Goal: Task Accomplishment & Management: Complete application form

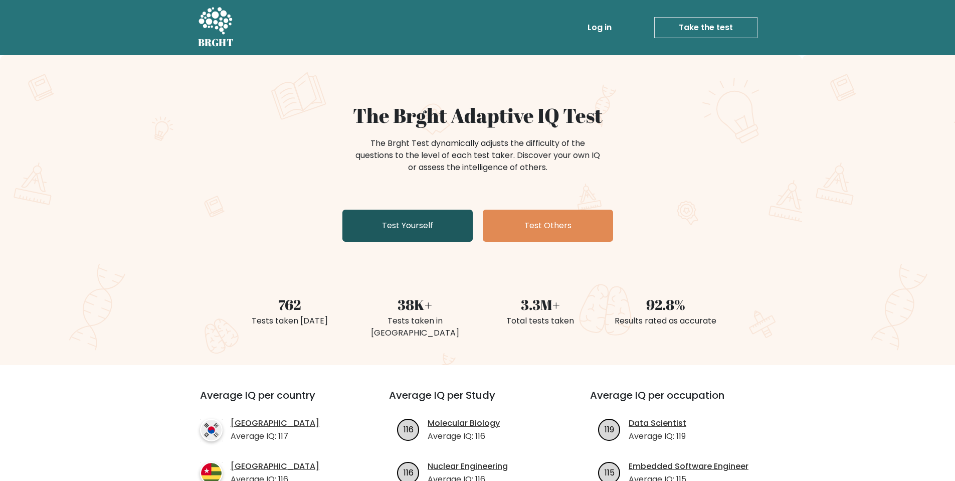
click at [383, 219] on link "Test Yourself" at bounding box center [407, 226] width 130 height 32
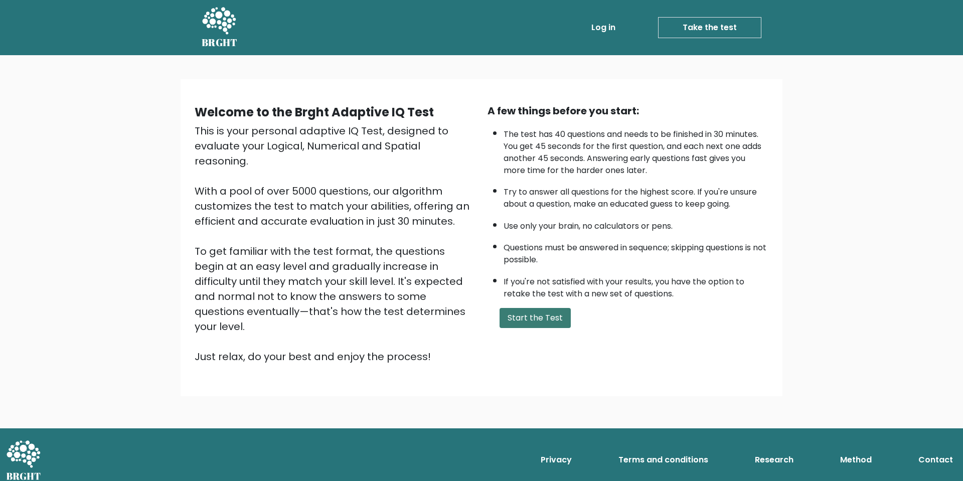
click at [550, 325] on button "Start the Test" at bounding box center [534, 318] width 71 height 20
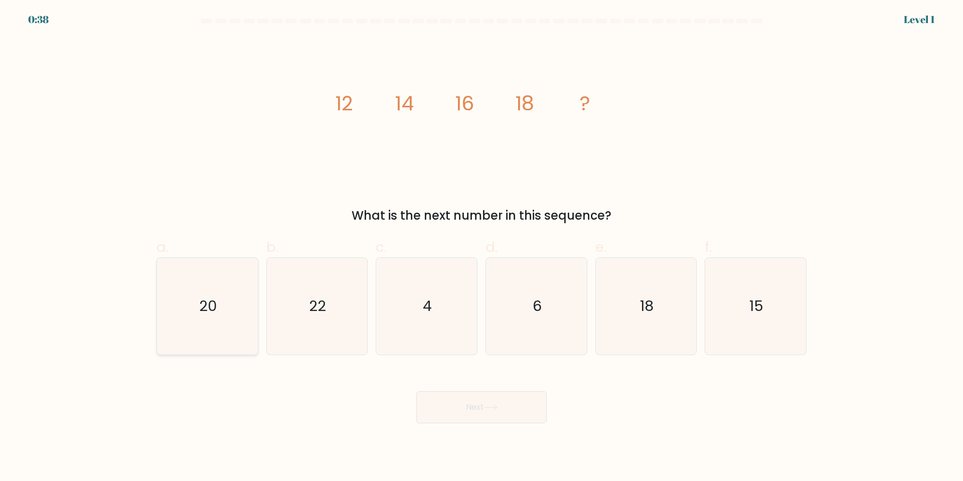
click at [212, 329] on icon "20" at bounding box center [207, 306] width 97 height 97
click at [481, 247] on input "a. 20" at bounding box center [481, 244] width 1 height 7
radio input "true"
click at [472, 407] on button "Next" at bounding box center [481, 407] width 130 height 32
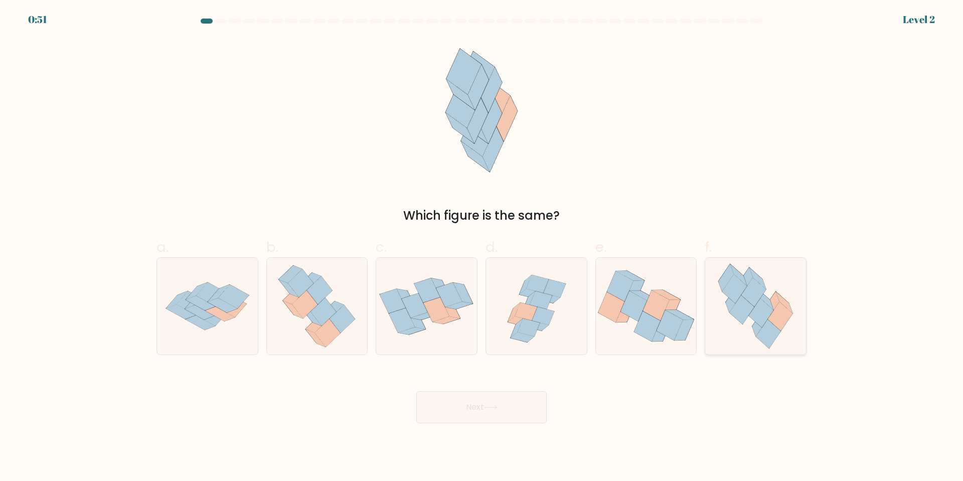
click at [776, 321] on icon at bounding box center [780, 316] width 25 height 29
click at [482, 247] on input "f." at bounding box center [481, 244] width 1 height 7
radio input "true"
click at [488, 406] on icon at bounding box center [491, 408] width 14 height 6
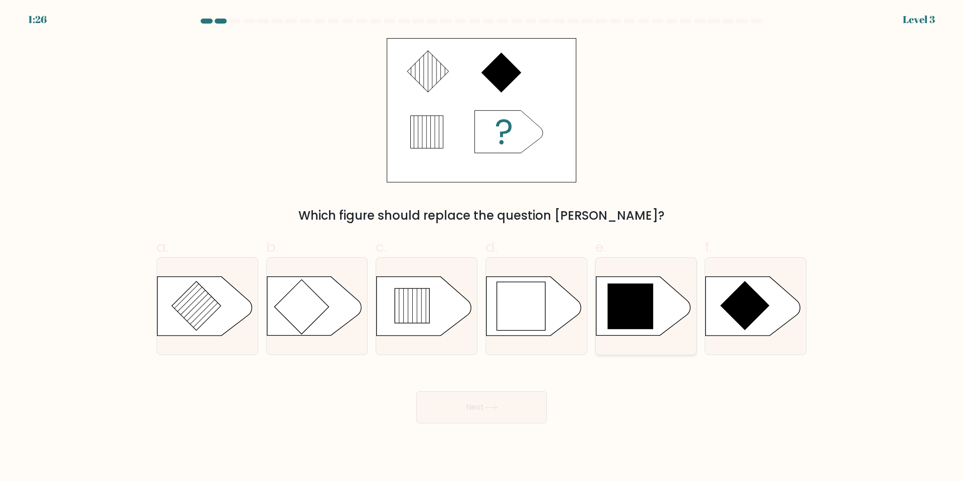
click at [645, 305] on icon at bounding box center [630, 307] width 46 height 46
click at [482, 247] on input "e." at bounding box center [481, 244] width 1 height 7
radio input "true"
click at [491, 407] on icon at bounding box center [491, 408] width 14 height 6
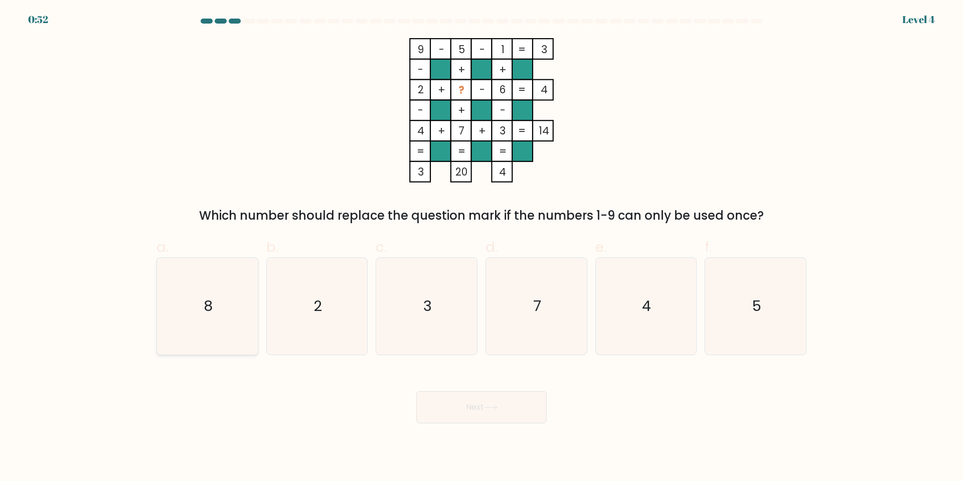
click at [219, 317] on icon "8" at bounding box center [207, 306] width 97 height 97
click at [481, 247] on input "a. 8" at bounding box center [481, 244] width 1 height 7
radio input "true"
click at [486, 410] on button "Next" at bounding box center [481, 407] width 130 height 32
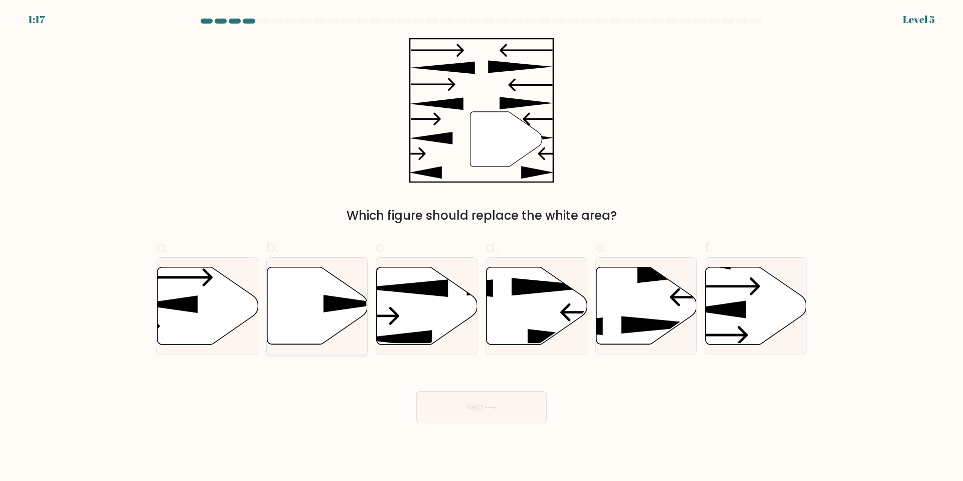
click at [331, 314] on icon at bounding box center [317, 305] width 101 height 77
click at [481, 247] on input "b." at bounding box center [481, 244] width 1 height 7
radio input "true"
click at [470, 406] on button "Next" at bounding box center [481, 407] width 130 height 32
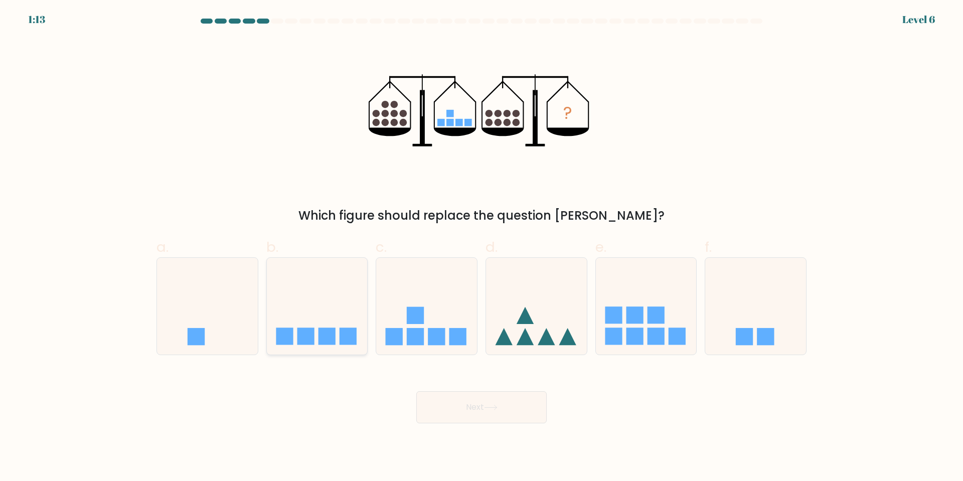
click at [329, 296] on icon at bounding box center [317, 305] width 101 height 83
click at [481, 247] on input "b." at bounding box center [481, 244] width 1 height 7
radio input "true"
click at [490, 412] on button "Next" at bounding box center [481, 407] width 130 height 32
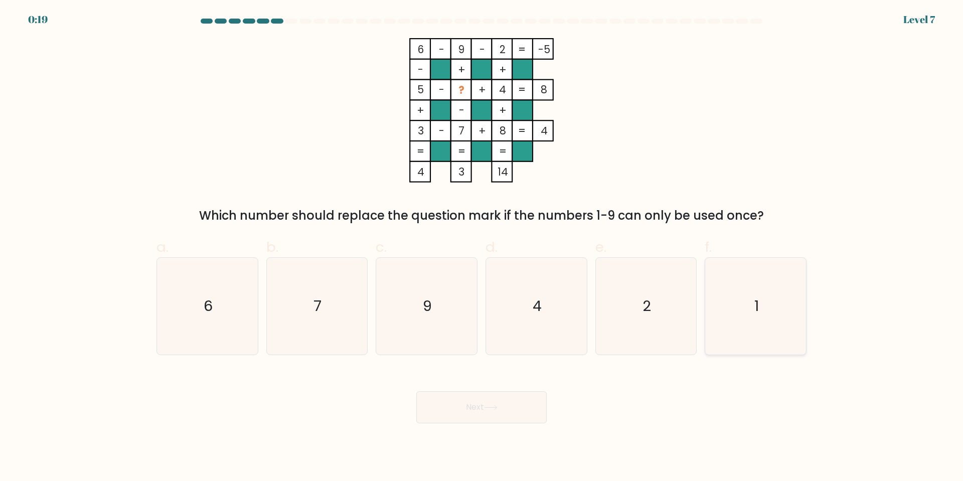
click at [747, 322] on icon "1" at bounding box center [755, 306] width 97 height 97
click at [482, 247] on input "f. 1" at bounding box center [481, 244] width 1 height 7
radio input "true"
click at [454, 415] on button "Next" at bounding box center [481, 407] width 130 height 32
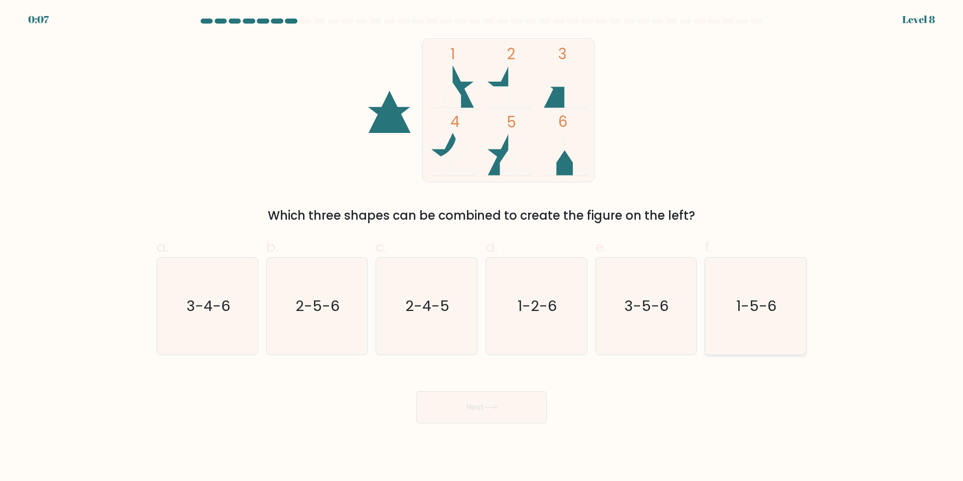
click at [763, 292] on icon "1-5-6" at bounding box center [755, 306] width 97 height 97
click at [482, 247] on input "f. 1-5-6" at bounding box center [481, 244] width 1 height 7
radio input "true"
click at [489, 409] on icon at bounding box center [491, 408] width 14 height 6
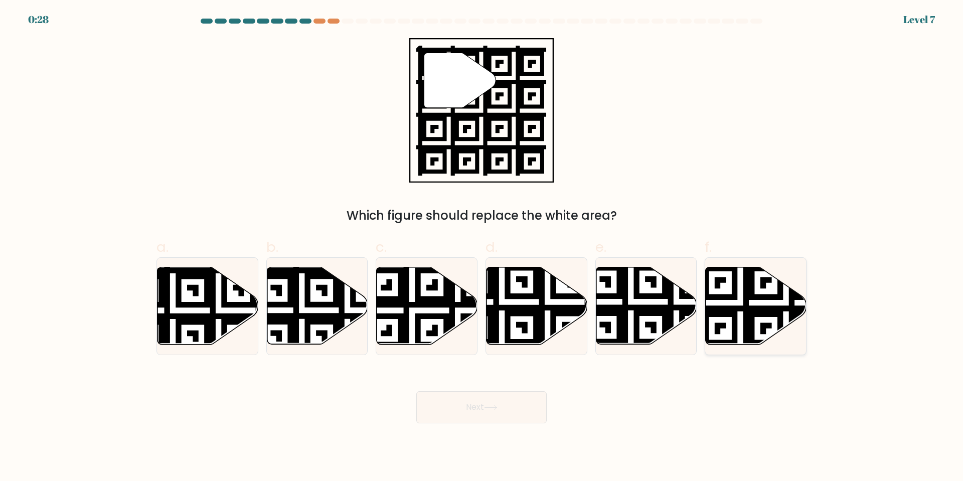
click at [740, 299] on icon at bounding box center [755, 305] width 101 height 77
click at [482, 247] on input "f." at bounding box center [481, 244] width 1 height 7
radio input "true"
click at [518, 407] on button "Next" at bounding box center [481, 407] width 130 height 32
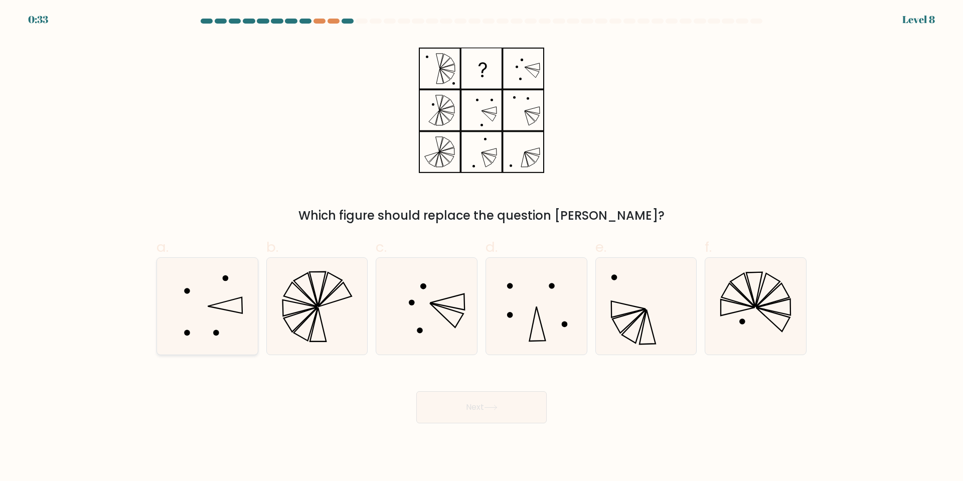
click at [220, 308] on icon at bounding box center [225, 305] width 35 height 16
click at [481, 247] on input "a." at bounding box center [481, 244] width 1 height 7
radio input "true"
click at [494, 404] on button "Next" at bounding box center [481, 407] width 130 height 32
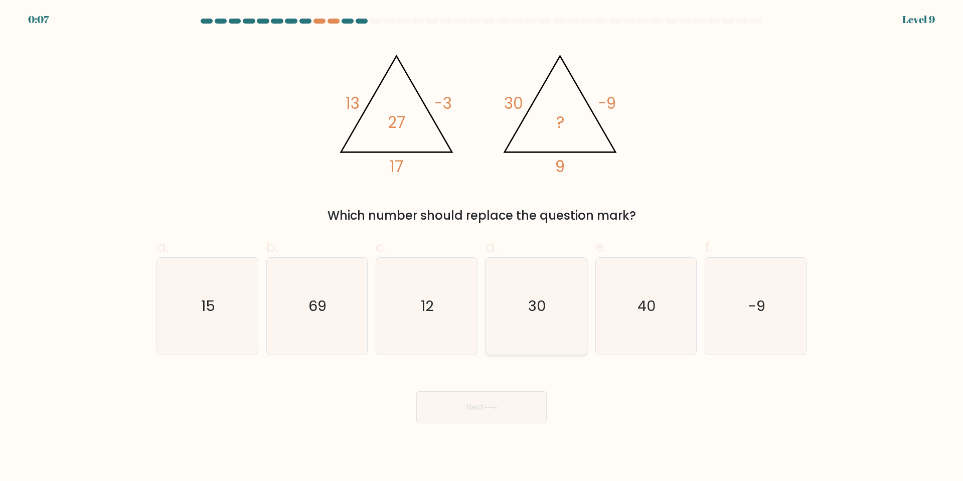
drag, startPoint x: 545, startPoint y: 305, endPoint x: 551, endPoint y: 305, distance: 5.5
click at [545, 305] on text "30" at bounding box center [537, 306] width 18 height 20
click at [482, 247] on input "d. 30" at bounding box center [481, 244] width 1 height 7
radio input "true"
click at [499, 399] on button "Next" at bounding box center [481, 407] width 130 height 32
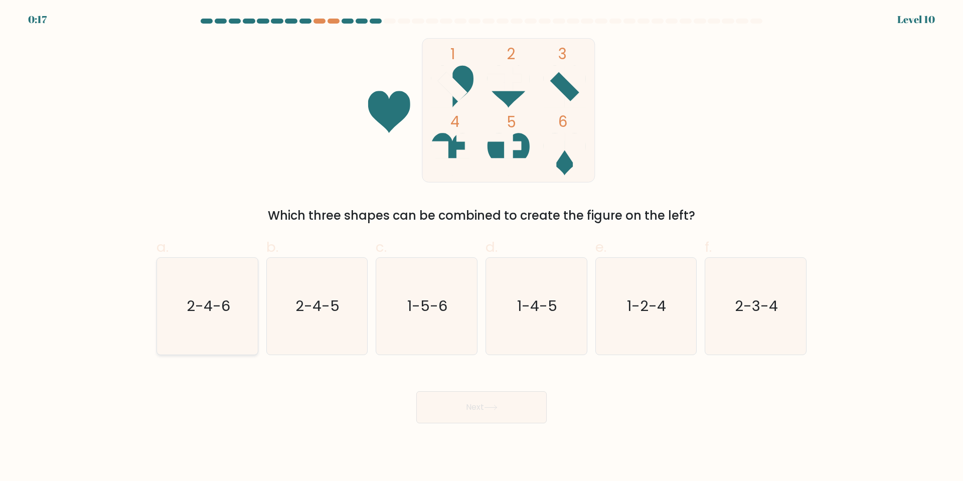
drag, startPoint x: 204, startPoint y: 312, endPoint x: 227, endPoint y: 311, distance: 23.6
click at [204, 311] on text "2-4-6" at bounding box center [208, 306] width 44 height 20
click at [481, 247] on input "a. 2-4-6" at bounding box center [481, 244] width 1 height 7
radio input "true"
click at [451, 407] on button "Next" at bounding box center [481, 407] width 130 height 32
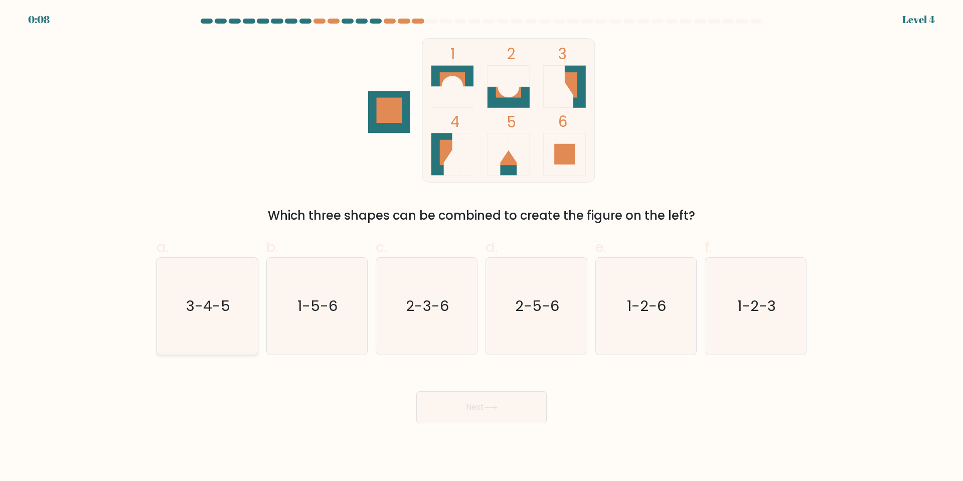
click at [203, 318] on icon "3-4-5" at bounding box center [207, 306] width 97 height 97
click at [481, 247] on input "a. 3-4-5" at bounding box center [481, 244] width 1 height 7
radio input "true"
click at [495, 401] on button "Next" at bounding box center [481, 407] width 130 height 32
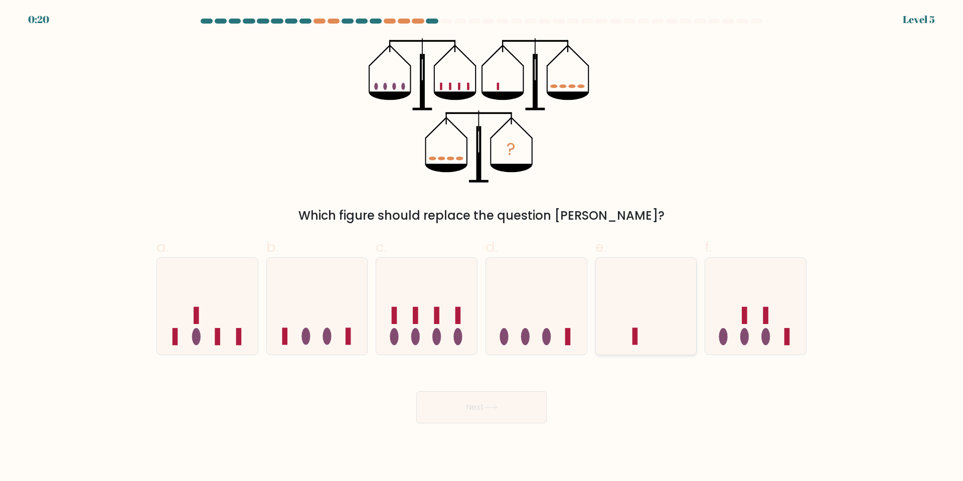
click at [638, 321] on icon at bounding box center [646, 305] width 101 height 83
click at [482, 247] on input "e." at bounding box center [481, 244] width 1 height 7
radio input "true"
click at [509, 418] on button "Next" at bounding box center [481, 407] width 130 height 32
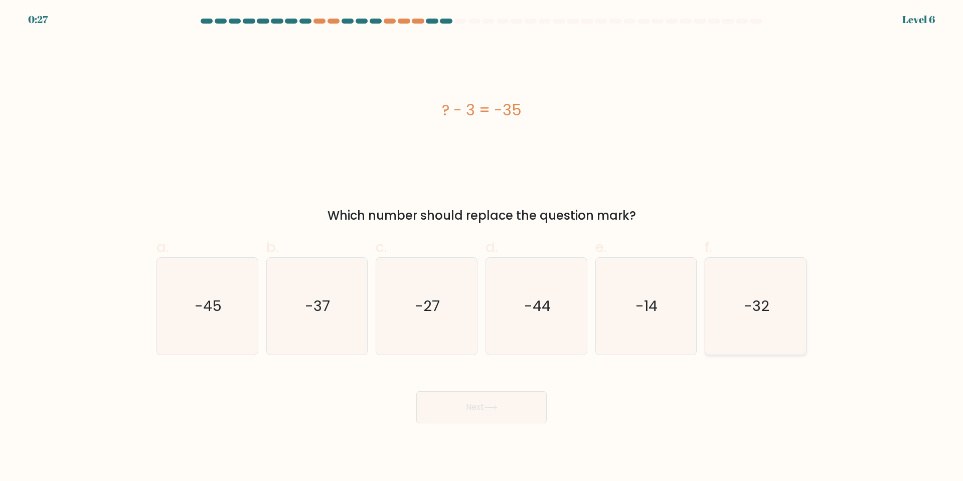
click at [763, 320] on icon "-32" at bounding box center [755, 306] width 97 height 97
click at [482, 247] on input "f. -32" at bounding box center [481, 244] width 1 height 7
radio input "true"
click at [506, 406] on button "Next" at bounding box center [481, 407] width 130 height 32
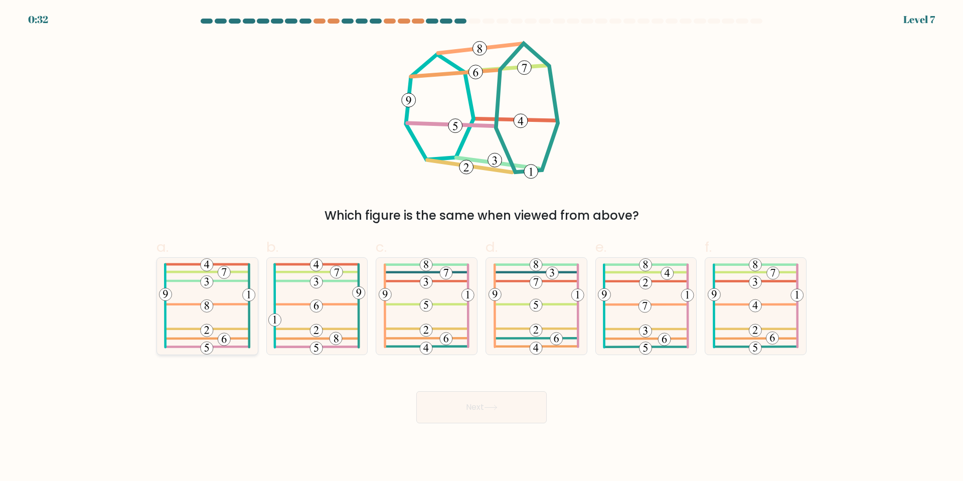
click at [211, 303] on 210 at bounding box center [207, 305] width 13 height 13
click at [481, 247] on input "a." at bounding box center [481, 244] width 1 height 7
radio input "true"
click at [465, 410] on button "Next" at bounding box center [481, 407] width 130 height 32
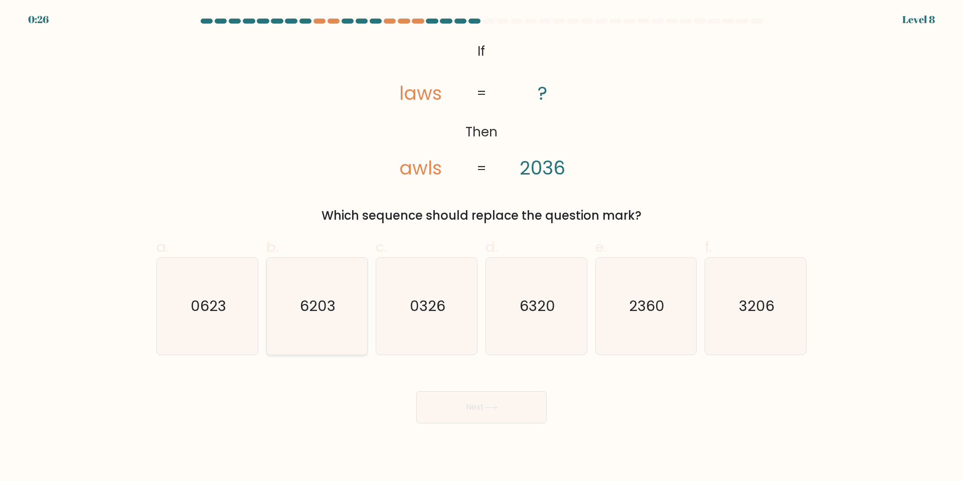
drag, startPoint x: 333, startPoint y: 317, endPoint x: 338, endPoint y: 319, distance: 5.9
click at [333, 317] on icon "6203" at bounding box center [316, 306] width 97 height 97
click at [481, 247] on input "b. 6203" at bounding box center [481, 244] width 1 height 7
radio input "true"
click at [513, 408] on button "Next" at bounding box center [481, 407] width 130 height 32
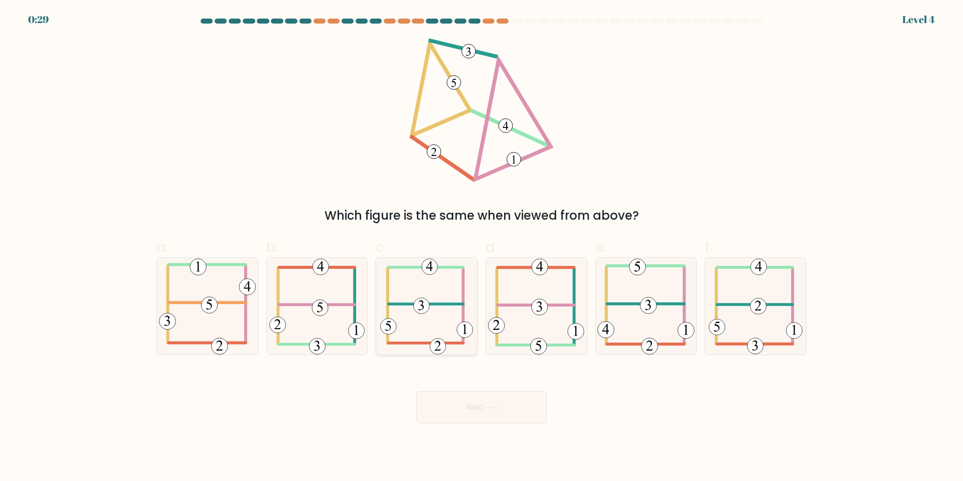
click at [433, 306] on icon at bounding box center [426, 306] width 93 height 97
click at [481, 247] on input "c." at bounding box center [481, 244] width 1 height 7
radio input "true"
click at [491, 412] on button "Next" at bounding box center [481, 407] width 130 height 32
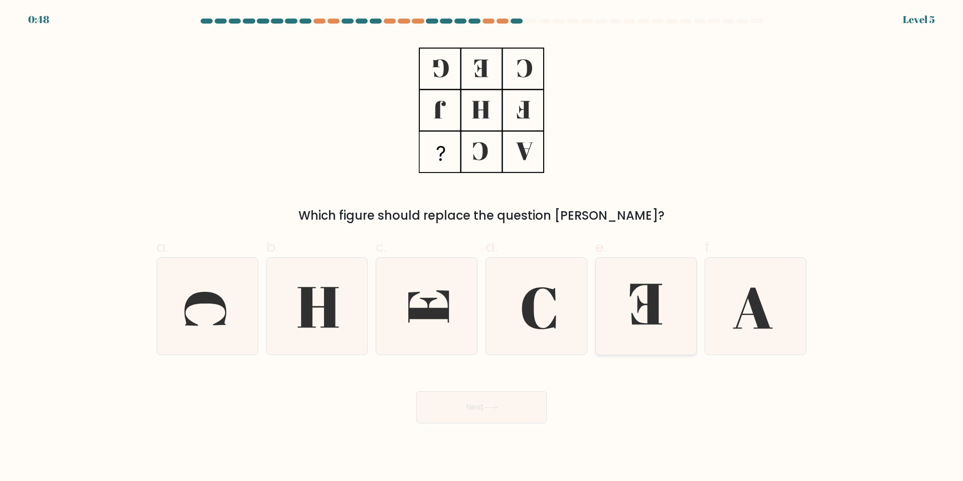
click at [642, 316] on icon at bounding box center [645, 306] width 97 height 97
click at [482, 247] on input "e." at bounding box center [481, 244] width 1 height 7
radio input "true"
click at [489, 415] on button "Next" at bounding box center [481, 407] width 130 height 32
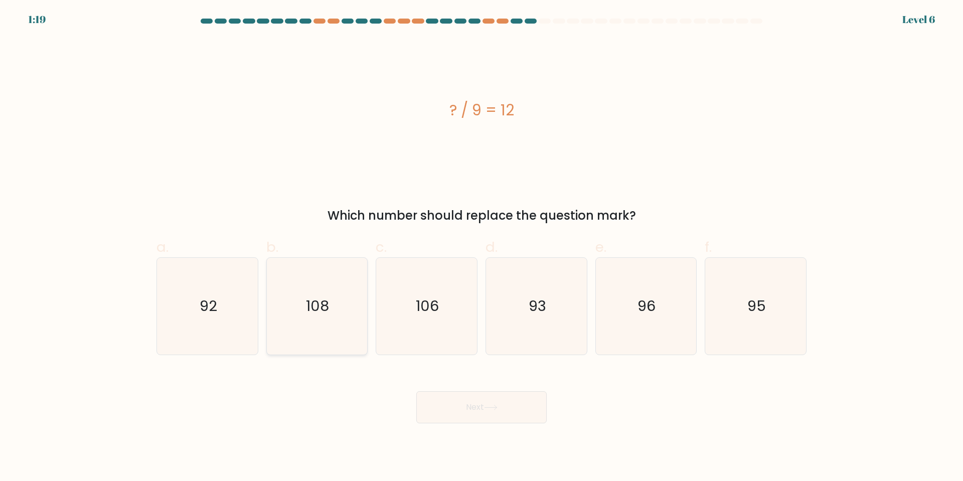
click at [333, 305] on icon "108" at bounding box center [316, 306] width 97 height 97
click at [481, 247] on input "b. 108" at bounding box center [481, 244] width 1 height 7
radio input "true"
click at [502, 418] on button "Next" at bounding box center [481, 407] width 130 height 32
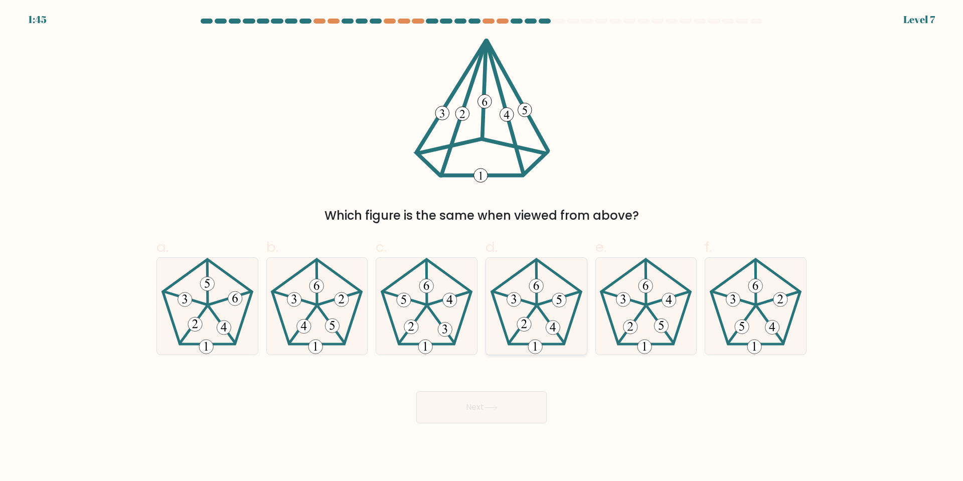
click at [525, 303] on icon at bounding box center [536, 306] width 97 height 97
click at [482, 247] on input "d." at bounding box center [481, 244] width 1 height 7
radio input "true"
click at [512, 403] on button "Next" at bounding box center [481, 407] width 130 height 32
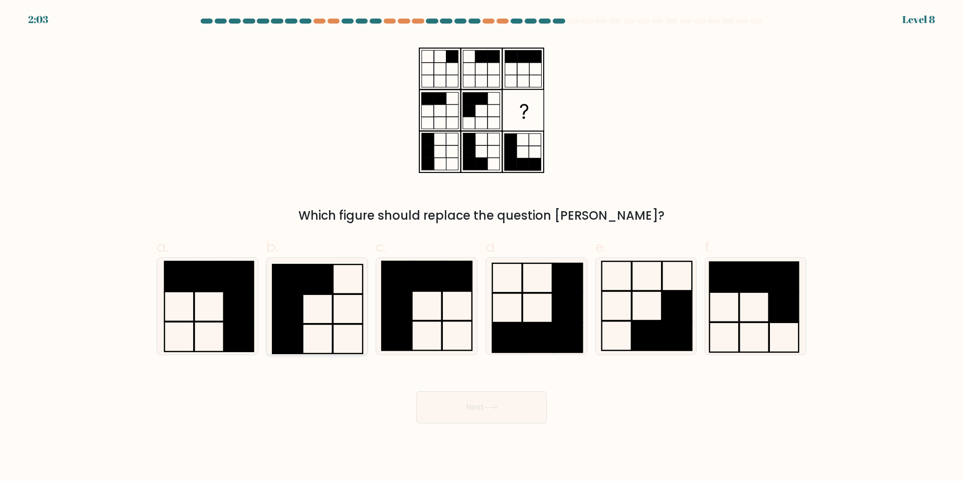
click at [304, 295] on icon at bounding box center [316, 306] width 97 height 97
click at [481, 247] on input "b." at bounding box center [481, 244] width 1 height 7
radio input "true"
click at [529, 410] on button "Next" at bounding box center [481, 407] width 130 height 32
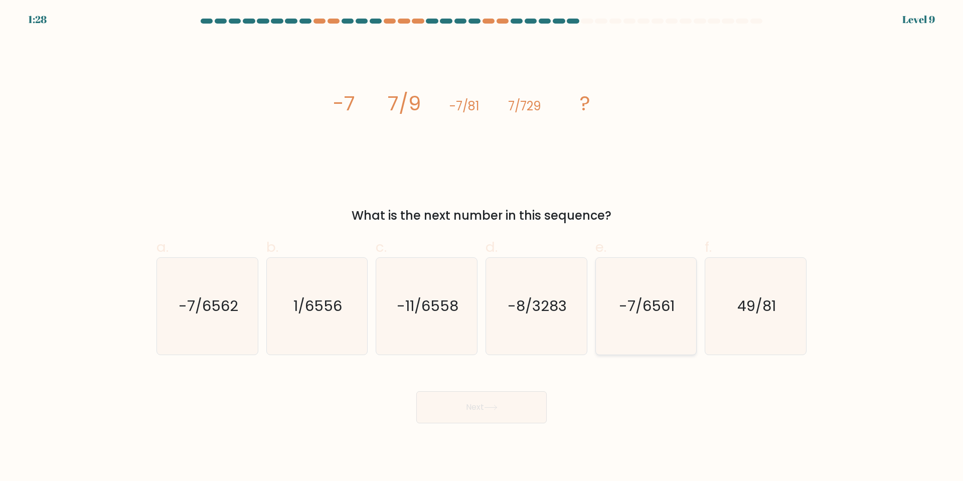
click at [655, 311] on text "-7/6561" at bounding box center [647, 306] width 56 height 20
click at [482, 247] on input "e. -7/6561" at bounding box center [481, 244] width 1 height 7
radio input "true"
click at [506, 408] on button "Next" at bounding box center [481, 407] width 130 height 32
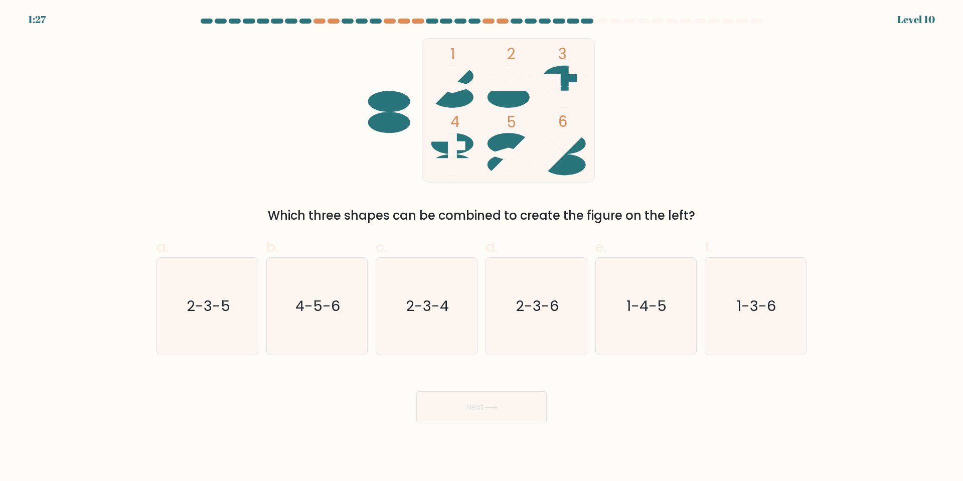
click at [576, 71] on icon at bounding box center [564, 78] width 42 height 25
drag, startPoint x: 190, startPoint y: 316, endPoint x: 301, endPoint y: 352, distance: 117.2
click at [194, 314] on text "2-3-5" at bounding box center [208, 306] width 44 height 20
click at [215, 303] on text "2-3-5" at bounding box center [208, 306] width 44 height 20
click at [481, 247] on input "a. 2-3-5" at bounding box center [481, 244] width 1 height 7
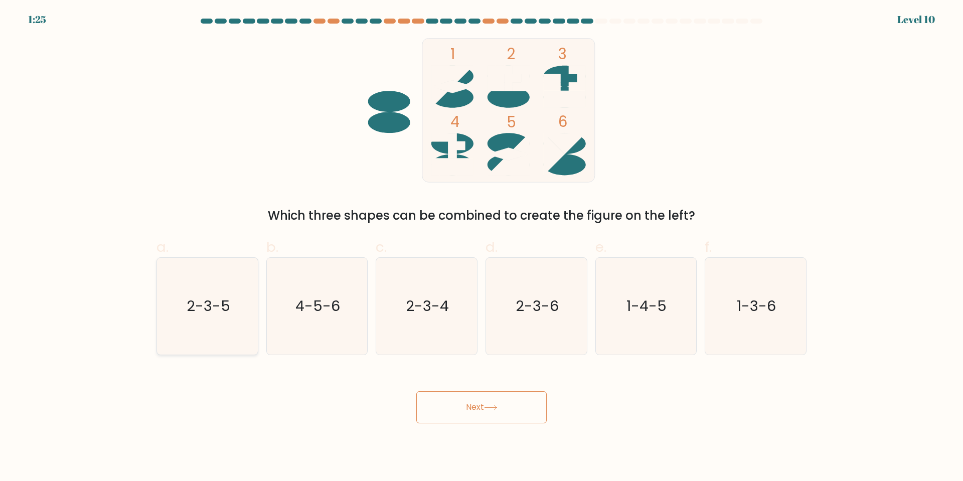
radio input "true"
click at [454, 403] on button "Next" at bounding box center [481, 407] width 130 height 32
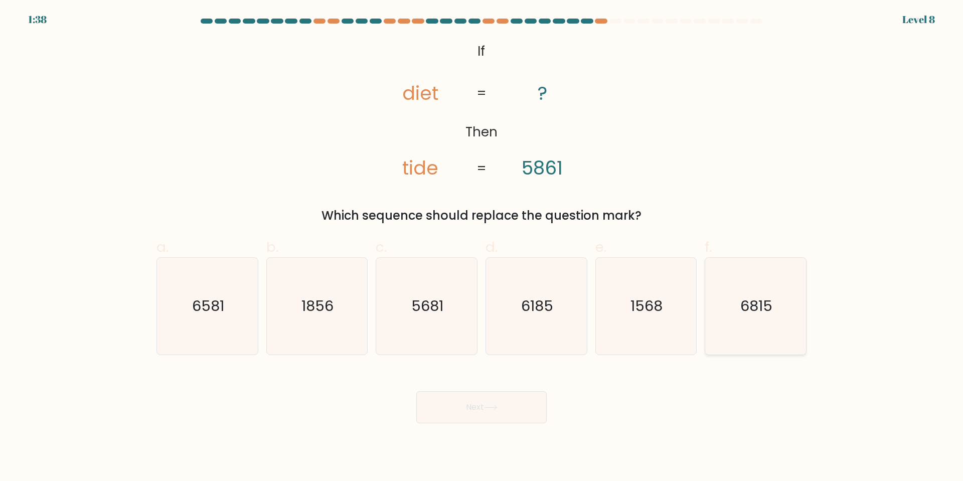
click at [775, 317] on icon "6815" at bounding box center [755, 306] width 97 height 97
click at [482, 247] on input "f. 6815" at bounding box center [481, 244] width 1 height 7
radio input "true"
click at [482, 405] on button "Next" at bounding box center [481, 407] width 130 height 32
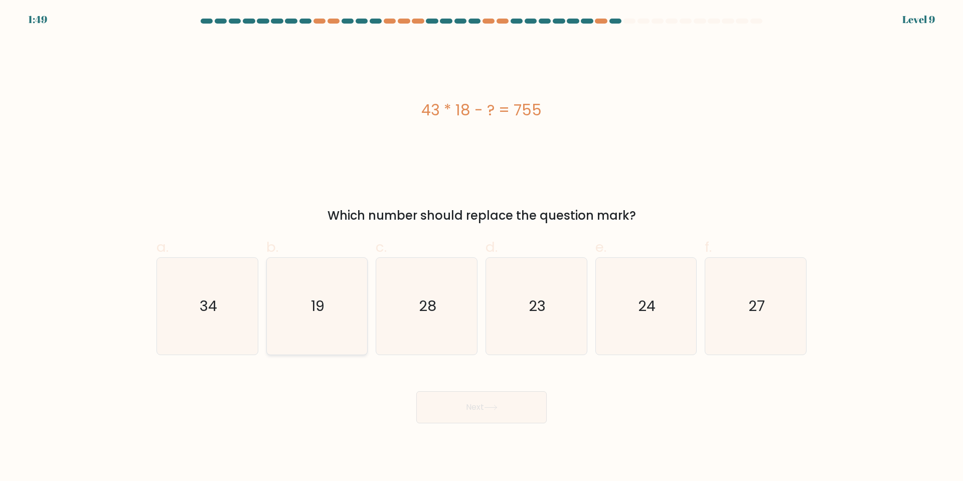
click at [316, 324] on icon "19" at bounding box center [316, 306] width 97 height 97
click at [481, 247] on input "b. 19" at bounding box center [481, 244] width 1 height 7
radio input "true"
click at [509, 410] on button "Next" at bounding box center [481, 407] width 130 height 32
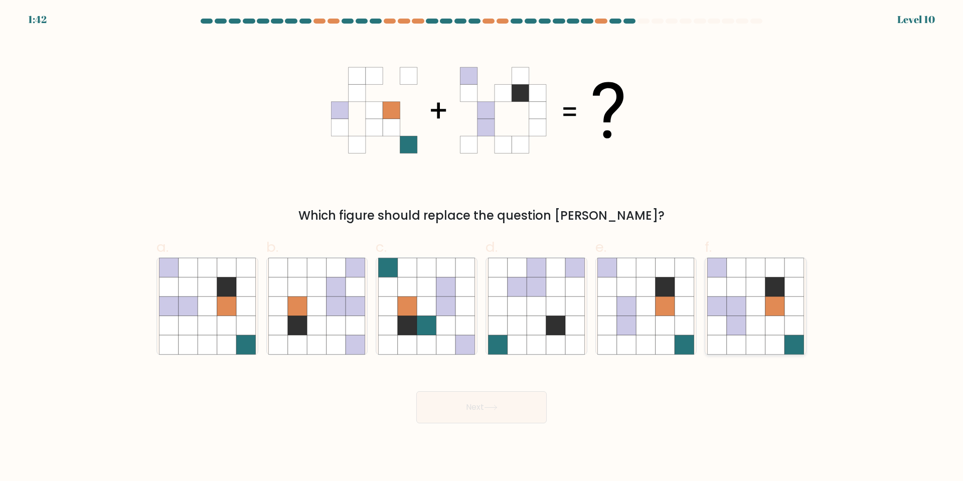
click at [722, 311] on icon at bounding box center [716, 305] width 19 height 19
click at [482, 247] on input "f." at bounding box center [481, 244] width 1 height 7
radio input "true"
click at [520, 410] on button "Next" at bounding box center [481, 407] width 130 height 32
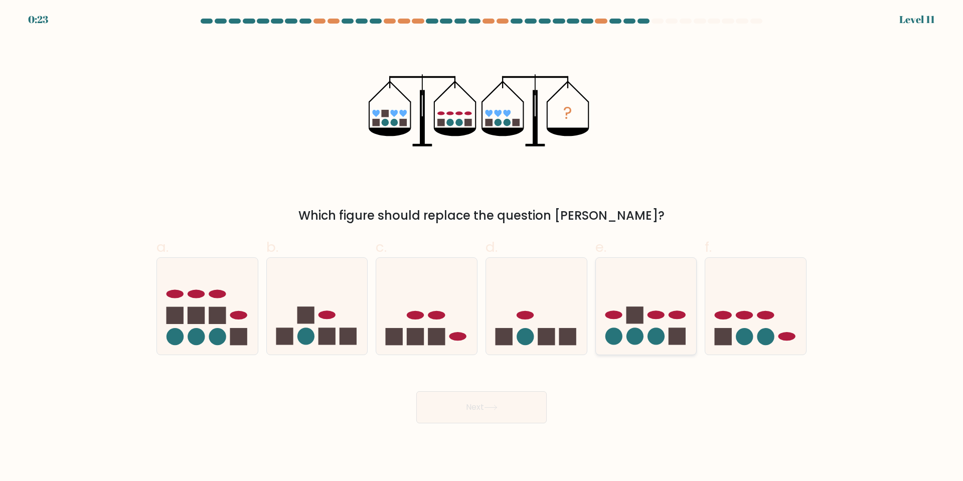
click at [620, 335] on circle at bounding box center [613, 336] width 17 height 17
click at [482, 247] on input "e." at bounding box center [481, 244] width 1 height 7
radio input "true"
click at [476, 410] on button "Next" at bounding box center [481, 407] width 130 height 32
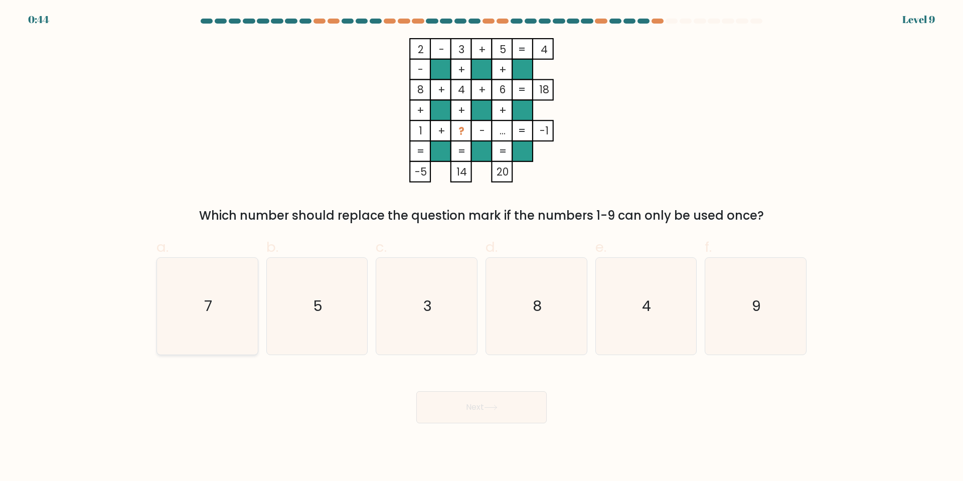
click at [225, 301] on icon "7" at bounding box center [207, 306] width 97 height 97
click at [481, 247] on input "a. 7" at bounding box center [481, 244] width 1 height 7
radio input "true"
click at [452, 408] on button "Next" at bounding box center [481, 407] width 130 height 32
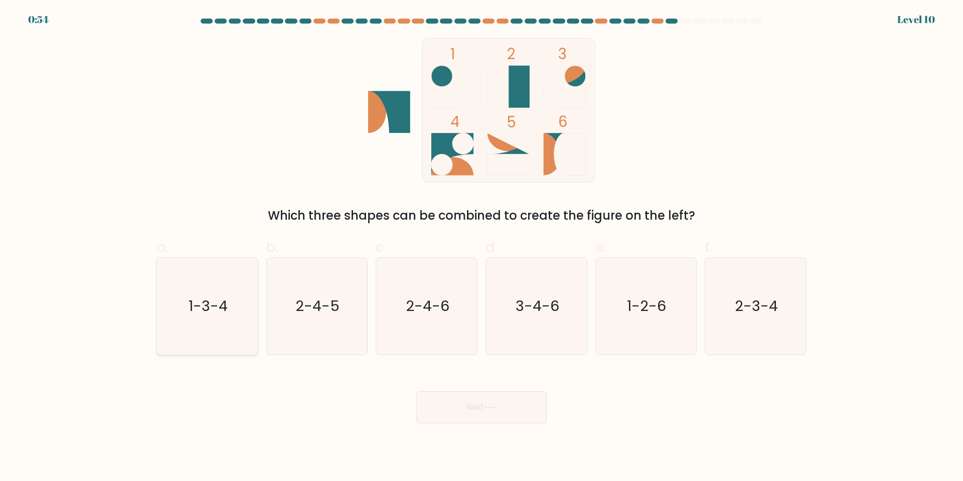
click at [197, 287] on icon "1-3-4" at bounding box center [207, 306] width 97 height 97
click at [481, 247] on input "a. 1-3-4" at bounding box center [481, 244] width 1 height 7
radio input "true"
click at [468, 405] on button "Next" at bounding box center [481, 407] width 130 height 32
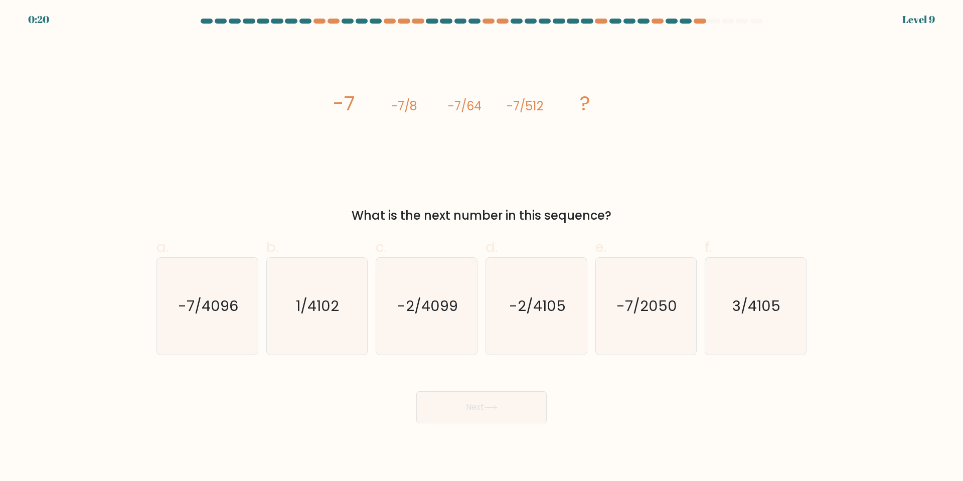
drag, startPoint x: 208, startPoint y: 302, endPoint x: 287, endPoint y: 356, distance: 95.7
click at [208, 302] on text "-7/4096" at bounding box center [208, 306] width 60 height 20
click at [481, 247] on input "a. -7/4096" at bounding box center [481, 244] width 1 height 7
radio input "true"
click at [484, 404] on button "Next" at bounding box center [481, 407] width 130 height 32
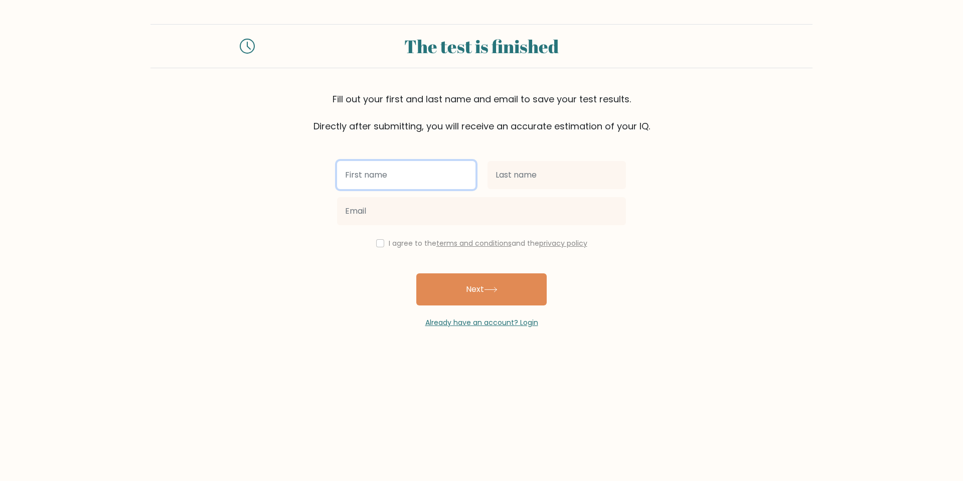
click at [394, 172] on input "text" at bounding box center [406, 175] width 138 height 28
click at [375, 171] on input "text" at bounding box center [406, 175] width 138 height 28
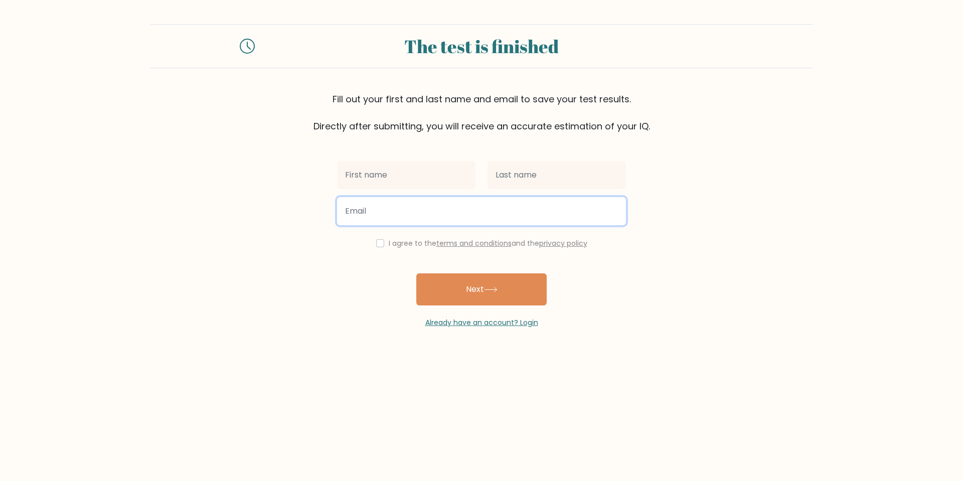
click at [389, 217] on input "email" at bounding box center [481, 211] width 289 height 28
type input "marius_doman87@yahoo.com"
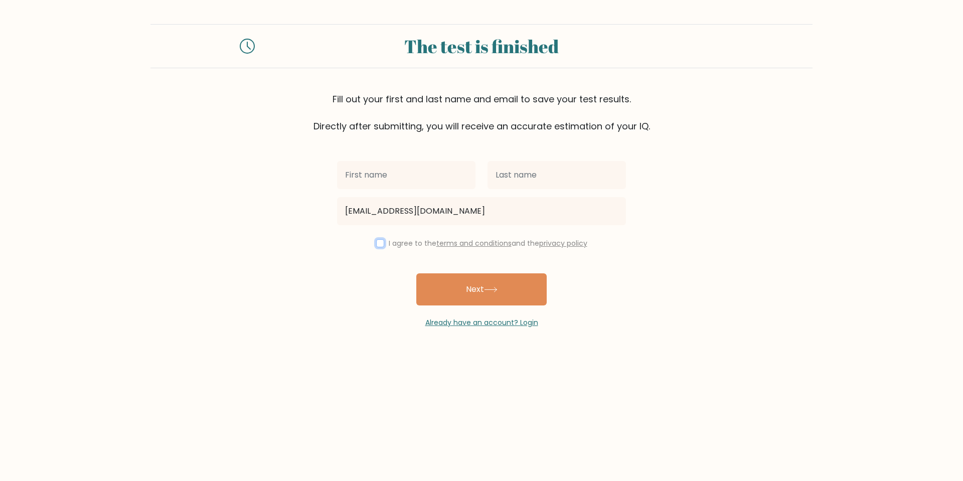
drag, startPoint x: 376, startPoint y: 240, endPoint x: 396, endPoint y: 257, distance: 25.9
click at [376, 241] on input "checkbox" at bounding box center [380, 243] width 8 height 8
checkbox input "true"
click at [460, 293] on button "Next" at bounding box center [481, 289] width 130 height 32
click at [397, 179] on input "text" at bounding box center [406, 175] width 138 height 28
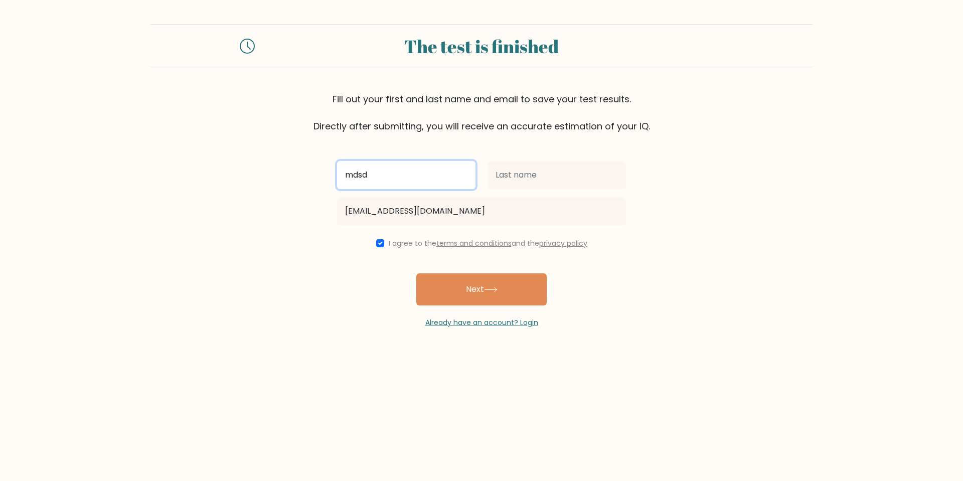
type input "mdsd"
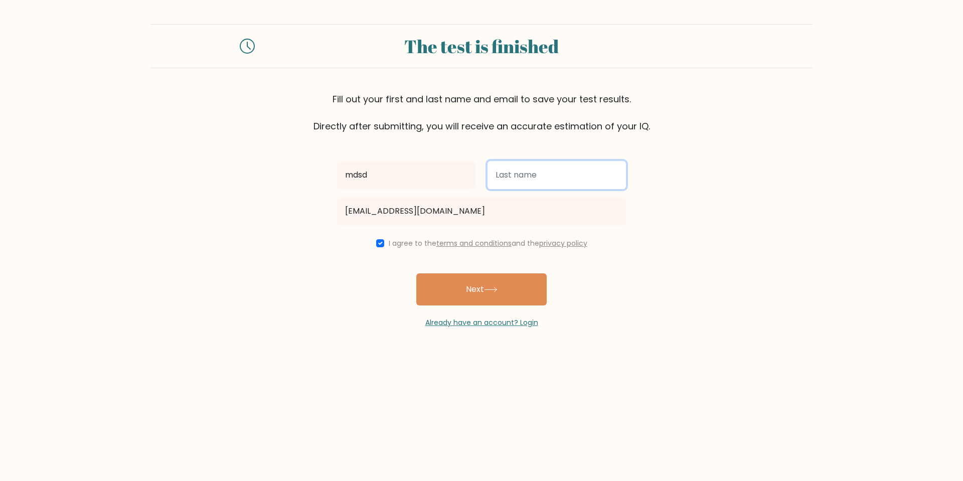
click at [519, 183] on input "text" at bounding box center [556, 175] width 138 height 28
type input "dsd"
click at [497, 305] on div "Already have an account? Login" at bounding box center [481, 316] width 289 height 23
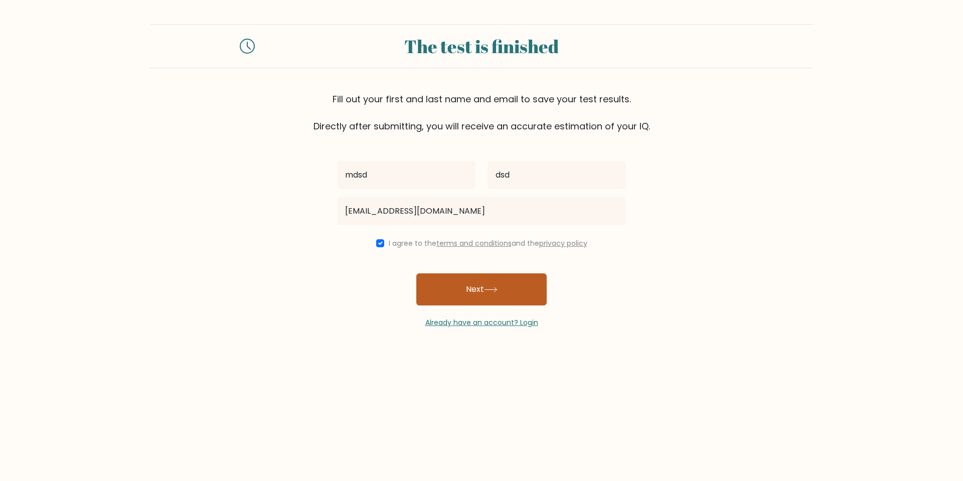
click at [497, 291] on icon at bounding box center [491, 290] width 14 height 6
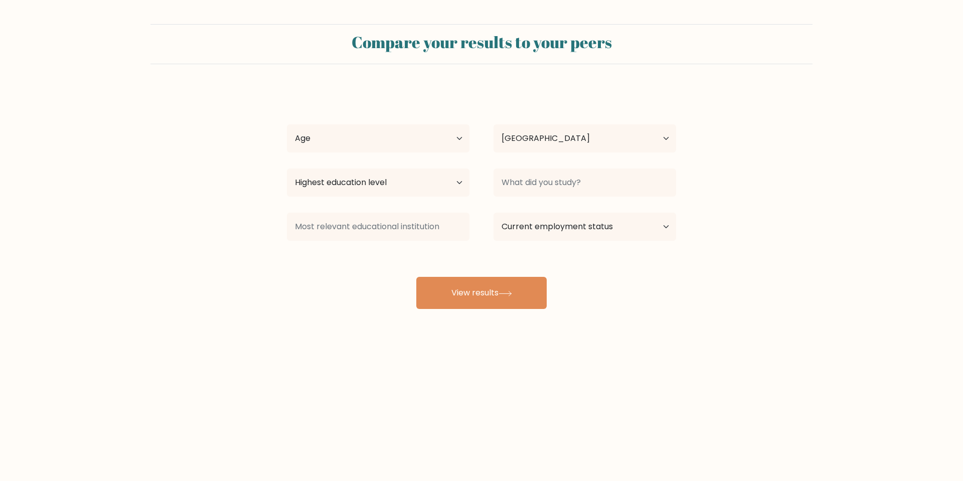
select select "RO"
click at [365, 126] on select "Age Under [DEMOGRAPHIC_DATA] [DEMOGRAPHIC_DATA] [DEMOGRAPHIC_DATA] [DEMOGRAPHIC…" at bounding box center [378, 138] width 182 height 28
select select "35_44"
click at [287, 124] on select "Age Under [DEMOGRAPHIC_DATA] [DEMOGRAPHIC_DATA] [DEMOGRAPHIC_DATA] [DEMOGRAPHIC…" at bounding box center [378, 138] width 182 height 28
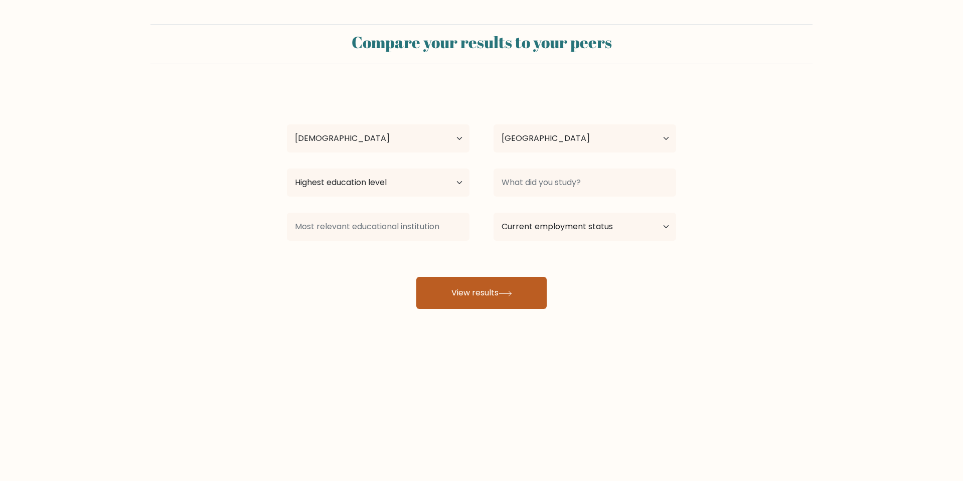
click at [472, 295] on button "View results" at bounding box center [481, 293] width 130 height 32
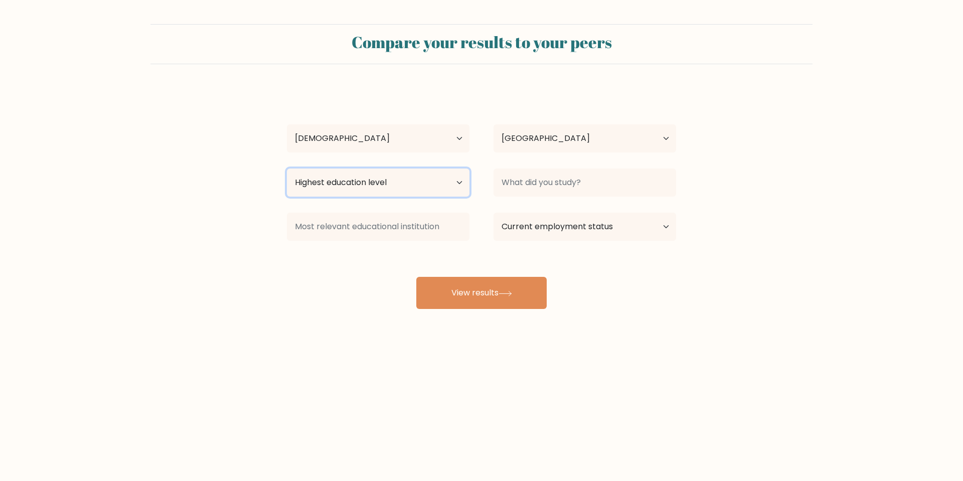
click at [367, 180] on select "Highest education level No schooling Primary Lower Secondary Upper Secondary Oc…" at bounding box center [378, 182] width 182 height 28
select select "bachelors_degree"
click at [287, 168] on select "Highest education level No schooling Primary Lower Secondary Upper Secondary Oc…" at bounding box center [378, 182] width 182 height 28
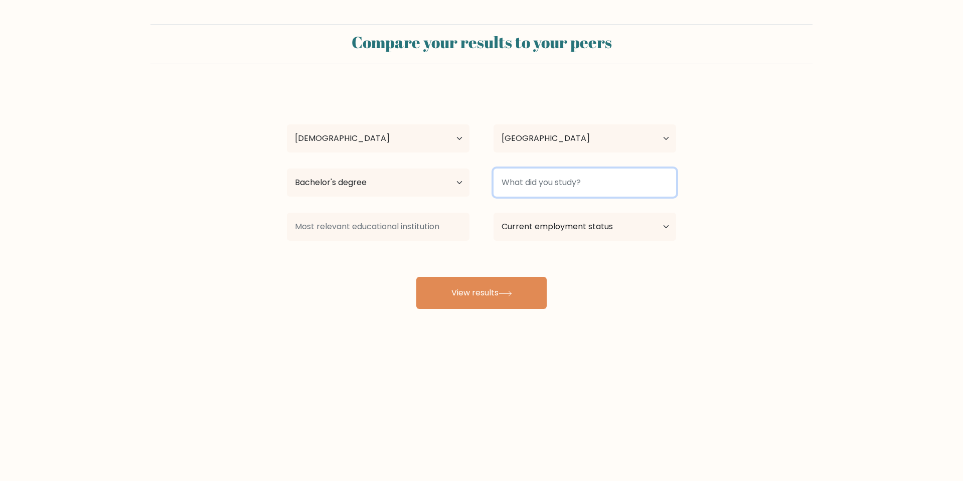
click at [557, 189] on input at bounding box center [584, 182] width 182 height 28
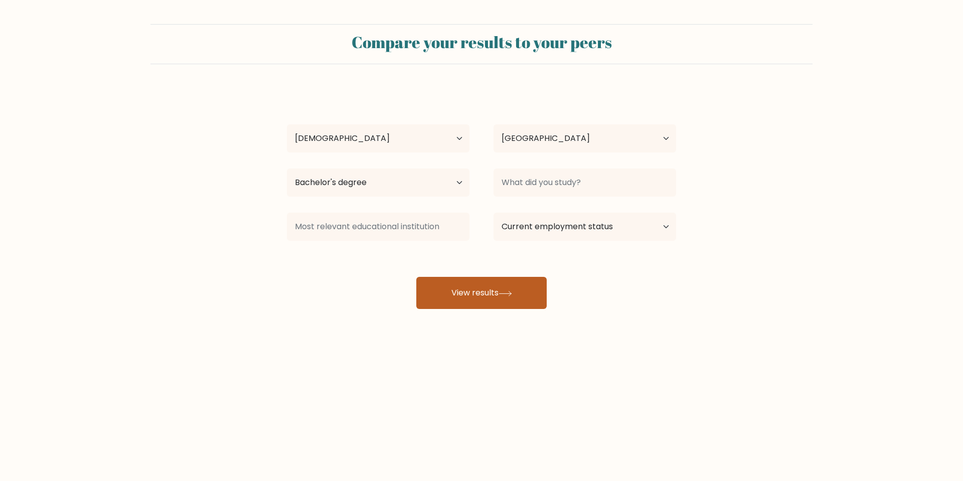
click at [489, 285] on button "View results" at bounding box center [481, 293] width 130 height 32
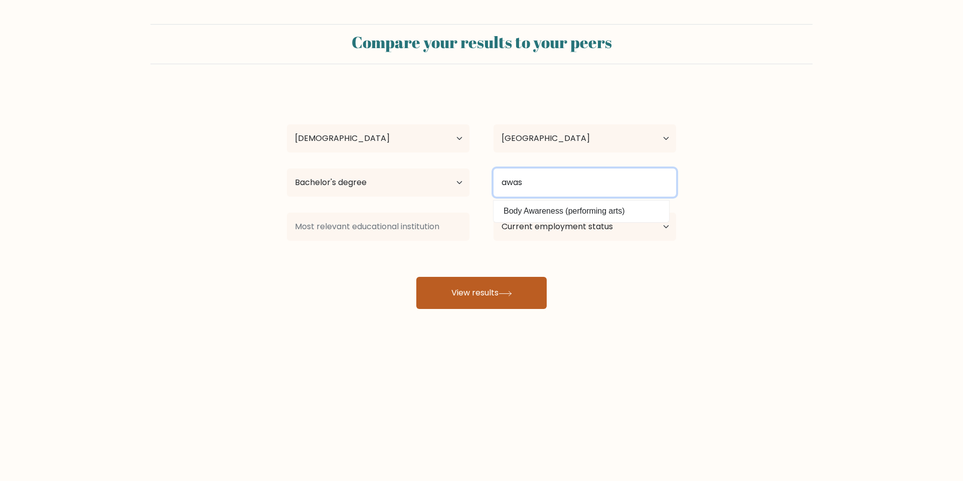
type input "awas"
click at [490, 307] on button "View results" at bounding box center [481, 293] width 130 height 32
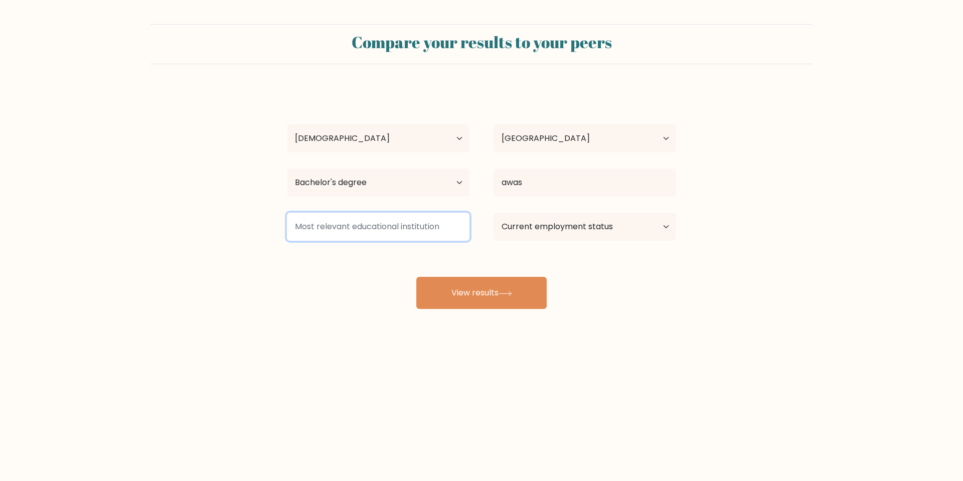
click at [386, 230] on input at bounding box center [378, 227] width 182 height 28
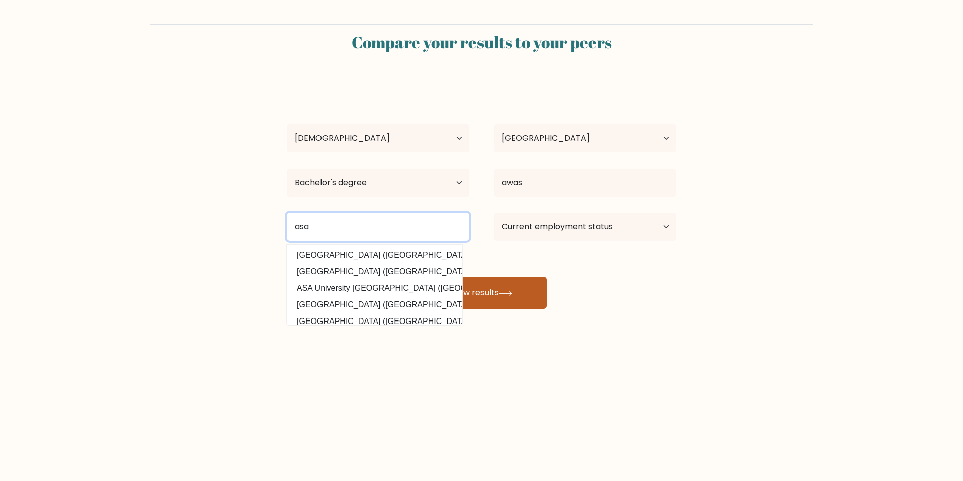
type input "asa"
click at [478, 291] on button "View results" at bounding box center [481, 293] width 130 height 32
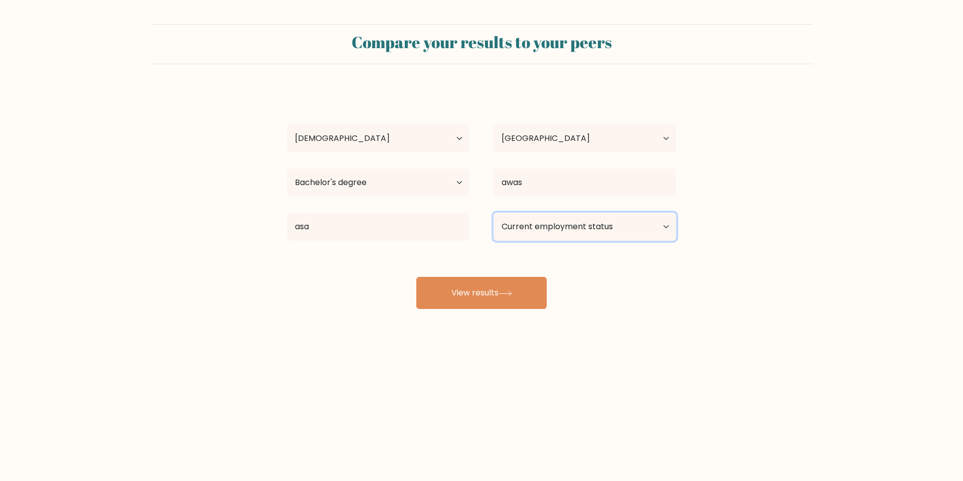
drag, startPoint x: 515, startPoint y: 231, endPoint x: 527, endPoint y: 235, distance: 12.7
click at [515, 231] on select "Current employment status Employed Student Retired Other / prefer not to answer" at bounding box center [584, 227] width 182 height 28
click at [493, 213] on select "Current employment status Employed Student Retired Other / prefer not to answer" at bounding box center [584, 227] width 182 height 28
drag, startPoint x: 522, startPoint y: 242, endPoint x: 533, endPoint y: 238, distance: 11.1
click at [523, 241] on div "Current employment status Employed Student Retired Other / prefer not to answer" at bounding box center [584, 227] width 207 height 36
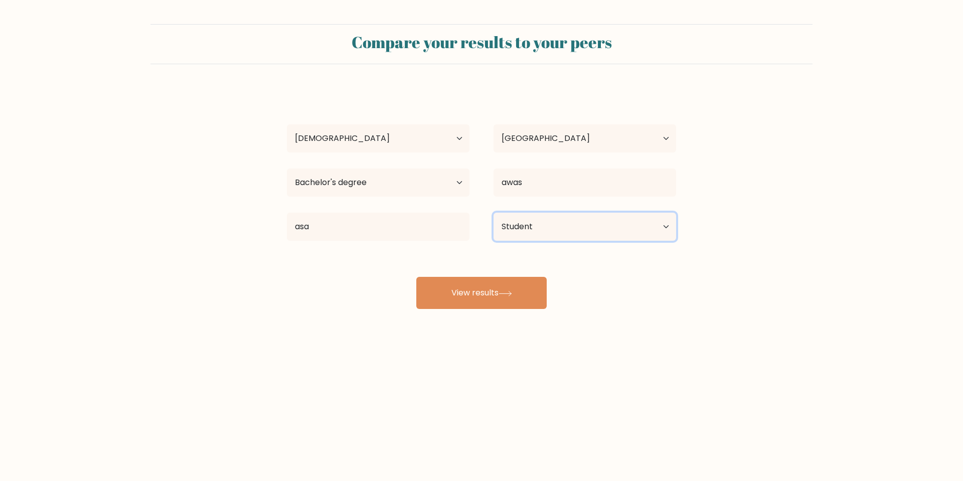
click at [550, 223] on select "Current employment status Employed Student Retired Other / prefer not to answer" at bounding box center [584, 227] width 182 height 28
select select "employed"
click at [493, 213] on select "Current employment status Employed Student Retired Other / prefer not to answer" at bounding box center [584, 227] width 182 height 28
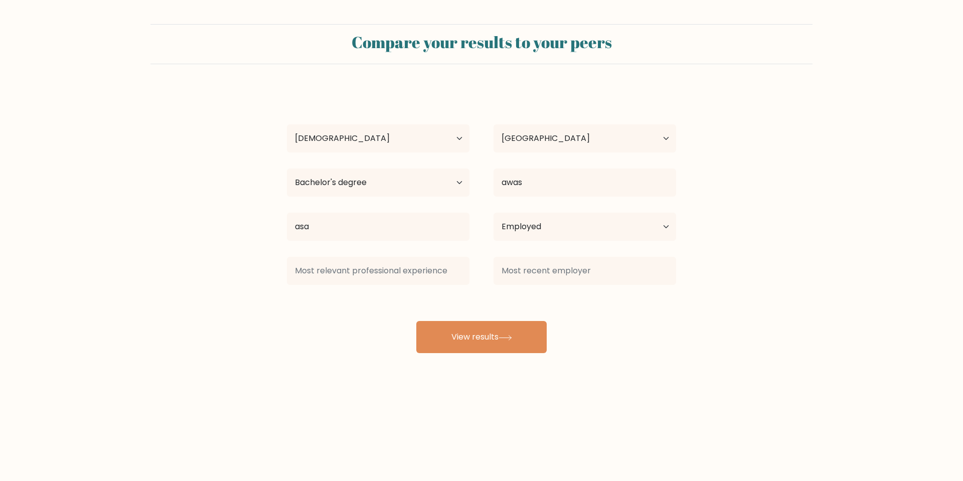
click at [500, 302] on div "mdsd dsd Age Under 18 years old 18-24 years old 25-34 years old 35-44 years old…" at bounding box center [481, 220] width 401 height 265
click at [489, 337] on button "View results" at bounding box center [481, 337] width 130 height 32
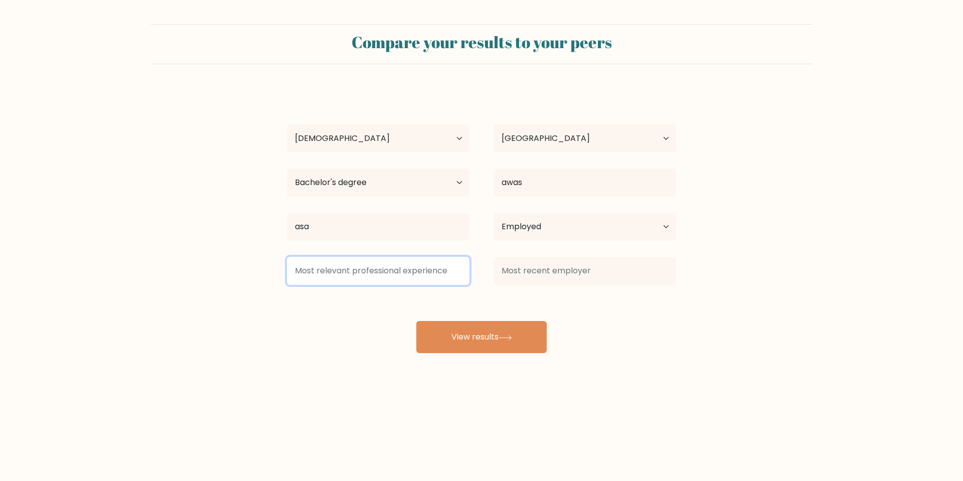
click at [409, 272] on input at bounding box center [378, 271] width 182 height 28
drag, startPoint x: 394, startPoint y: 275, endPoint x: 279, endPoint y: 265, distance: 115.2
click at [279, 265] on div "asas" at bounding box center [378, 271] width 207 height 36
drag, startPoint x: 326, startPoint y: 269, endPoint x: 266, endPoint y: 270, distance: 59.7
click at [266, 270] on form "Compare your results to your peers mdsd dsd Age Under 18 years old 18-24 years …" at bounding box center [481, 188] width 963 height 329
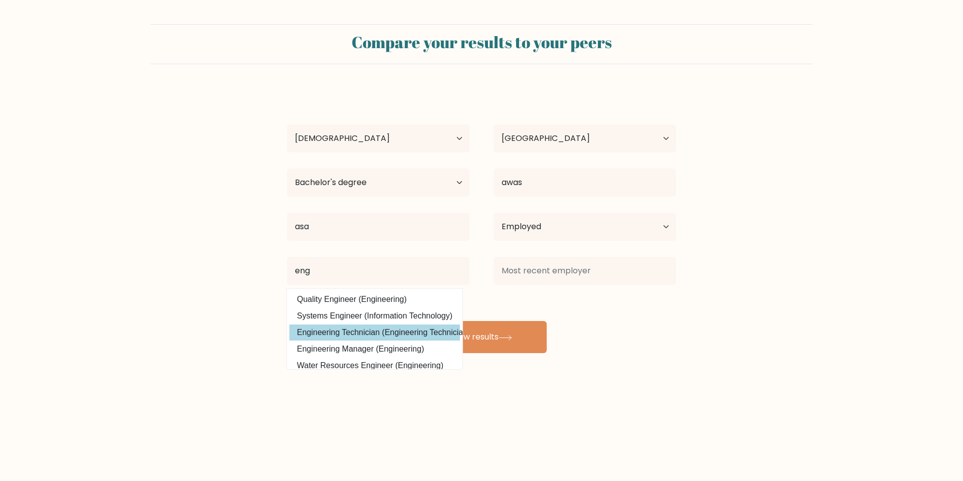
click at [362, 332] on option "Engineering Technician (Engineering Technicians)" at bounding box center [374, 332] width 170 height 16
type input "Engineering Technician"
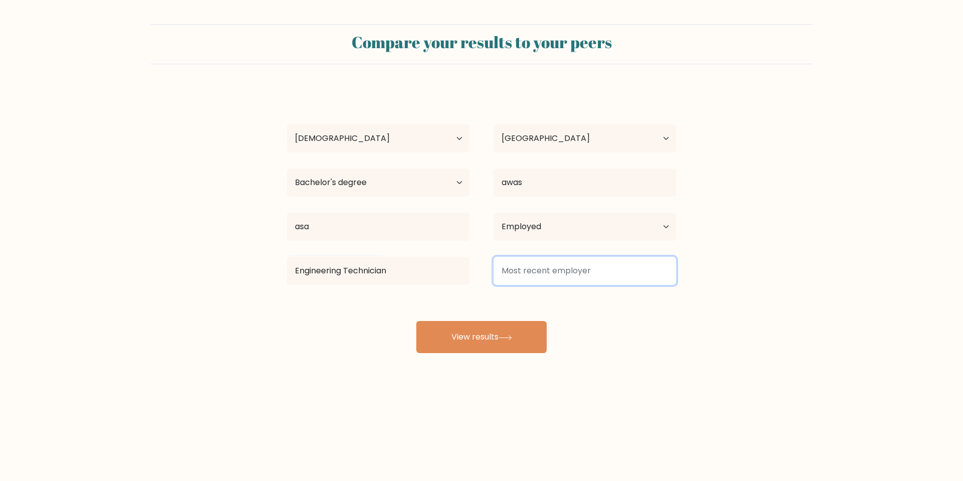
click at [537, 275] on input at bounding box center [584, 271] width 182 height 28
type input "asas"
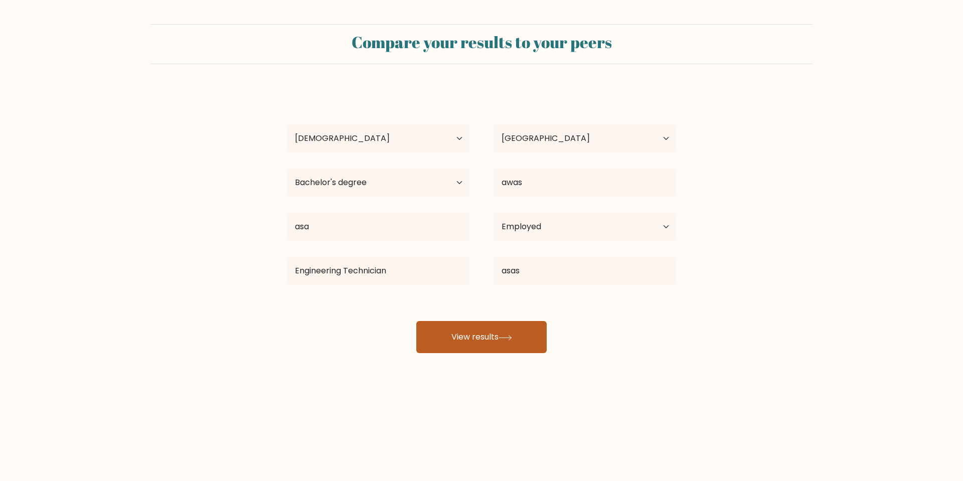
click at [475, 343] on button "View results" at bounding box center [481, 337] width 130 height 32
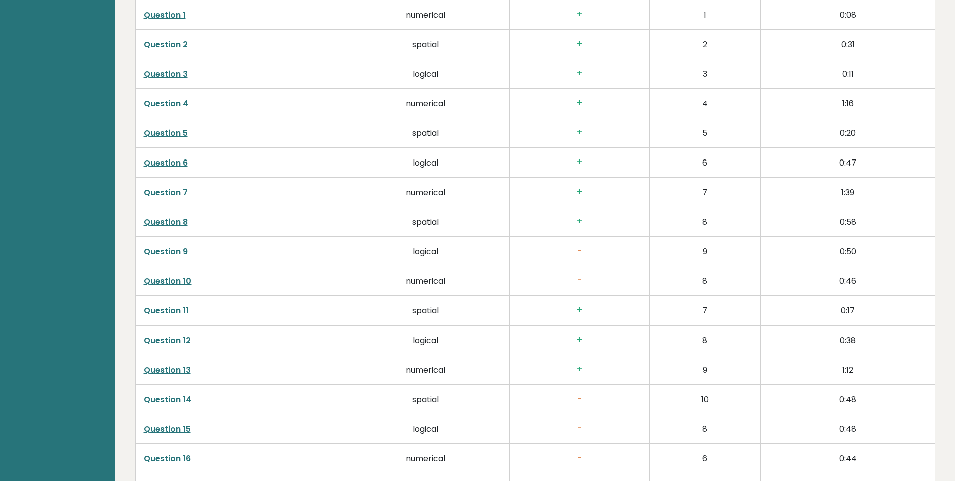
scroll to position [1705, 0]
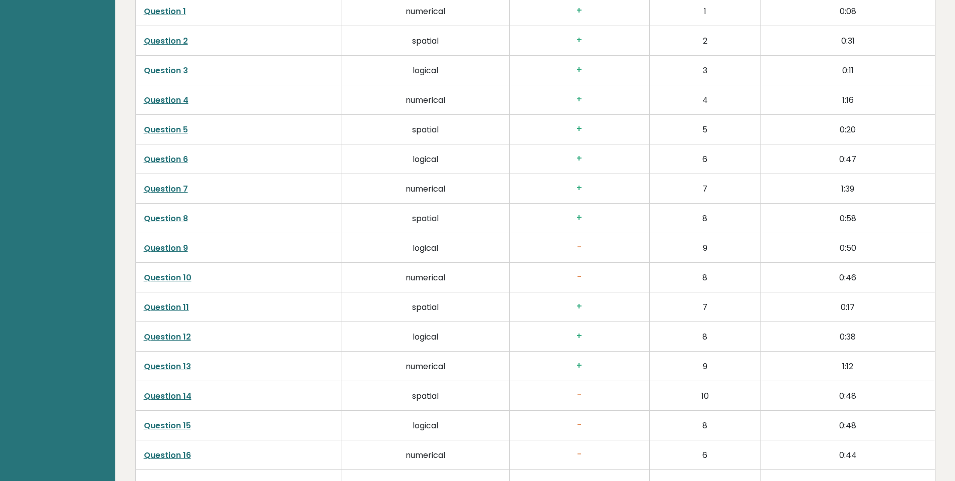
click at [157, 248] on link "Question 9" at bounding box center [166, 248] width 44 height 12
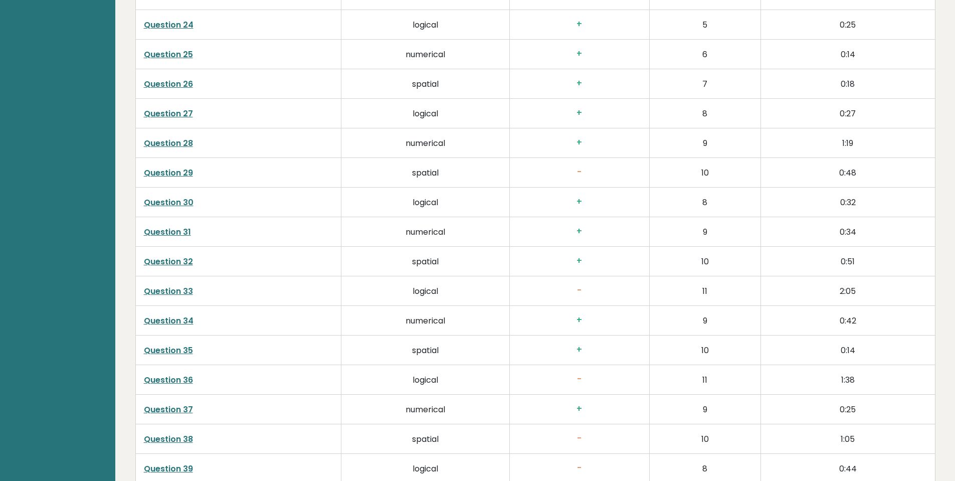
scroll to position [2507, 0]
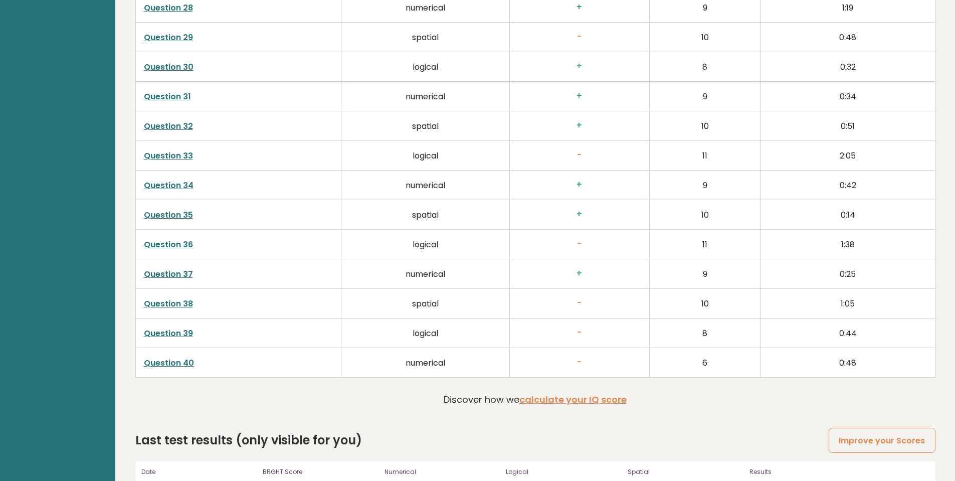
click at [170, 363] on link "Question 40" at bounding box center [169, 363] width 50 height 12
click at [171, 301] on link "Question 38" at bounding box center [168, 304] width 49 height 12
click at [165, 306] on link "Question 38" at bounding box center [168, 304] width 49 height 12
click at [189, 304] on link "Question 38" at bounding box center [168, 304] width 49 height 12
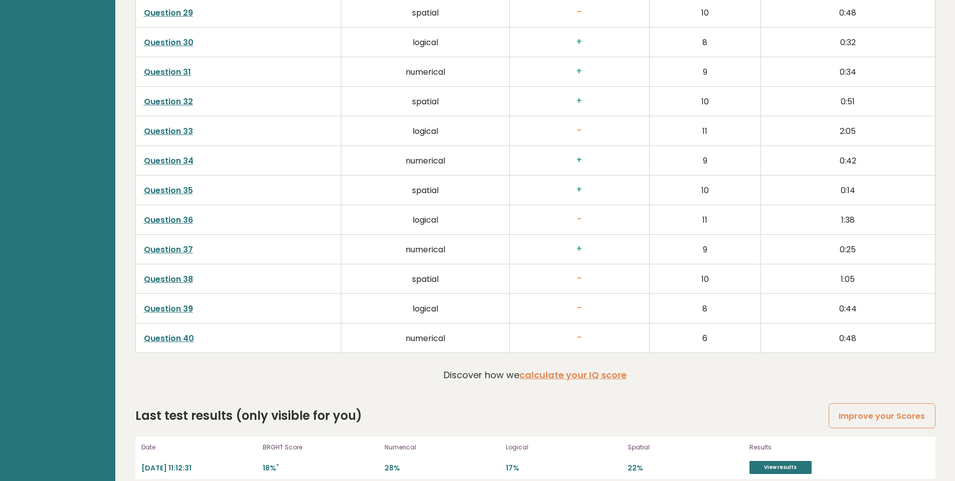
scroll to position [2544, 0]
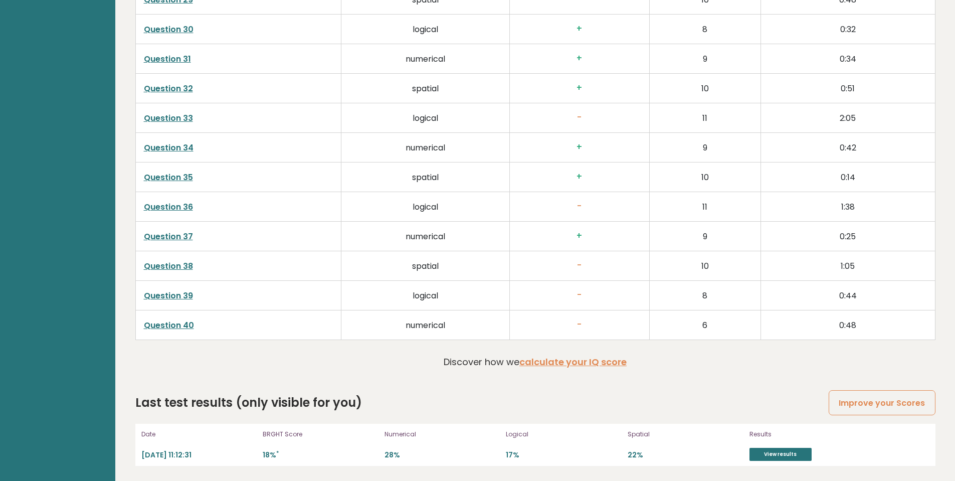
click at [169, 297] on link "Question 39" at bounding box center [168, 296] width 49 height 12
click at [166, 208] on link "Question 36" at bounding box center [168, 207] width 49 height 12
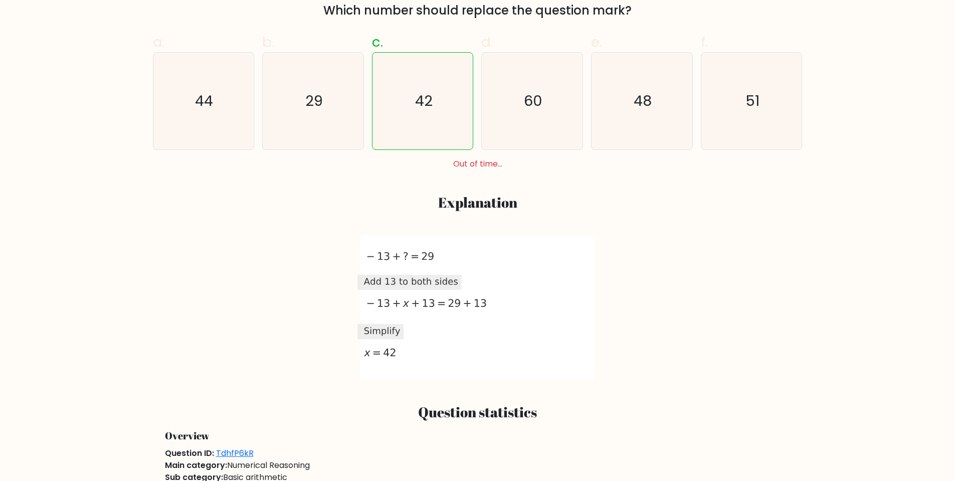
scroll to position [351, 0]
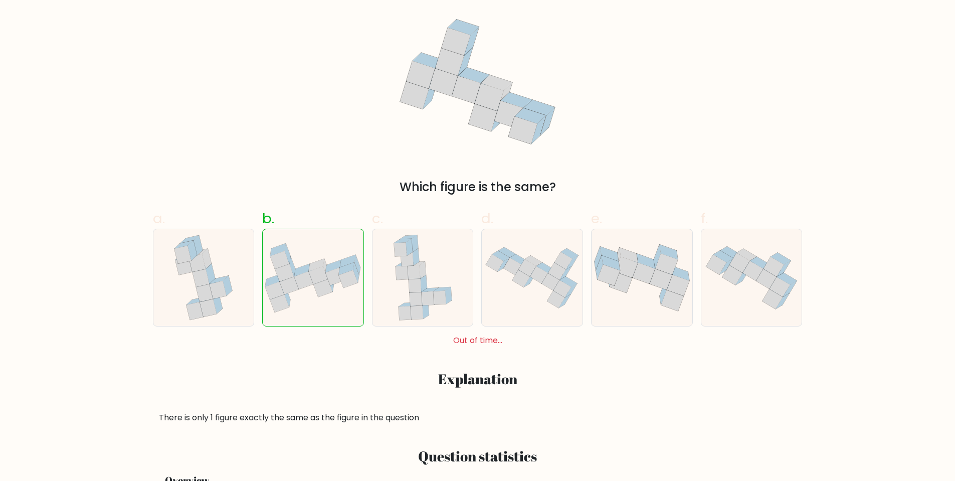
scroll to position [201, 0]
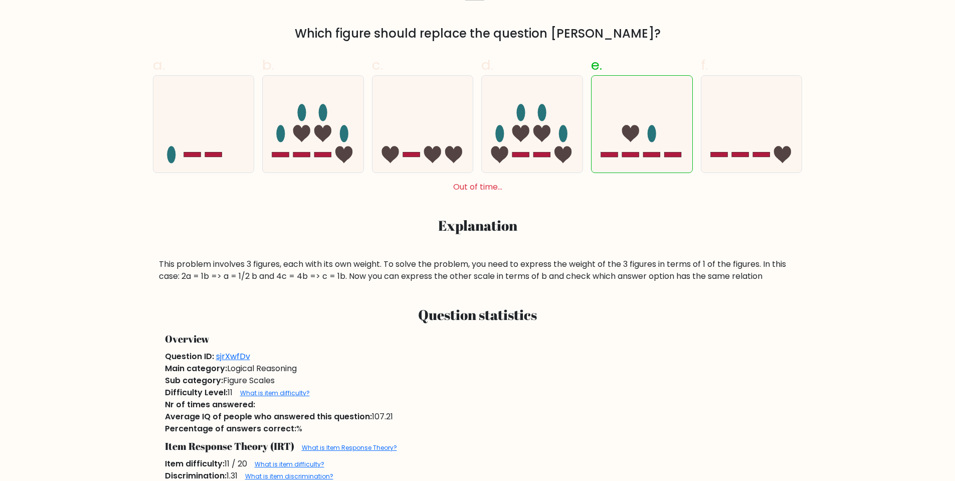
scroll to position [351, 0]
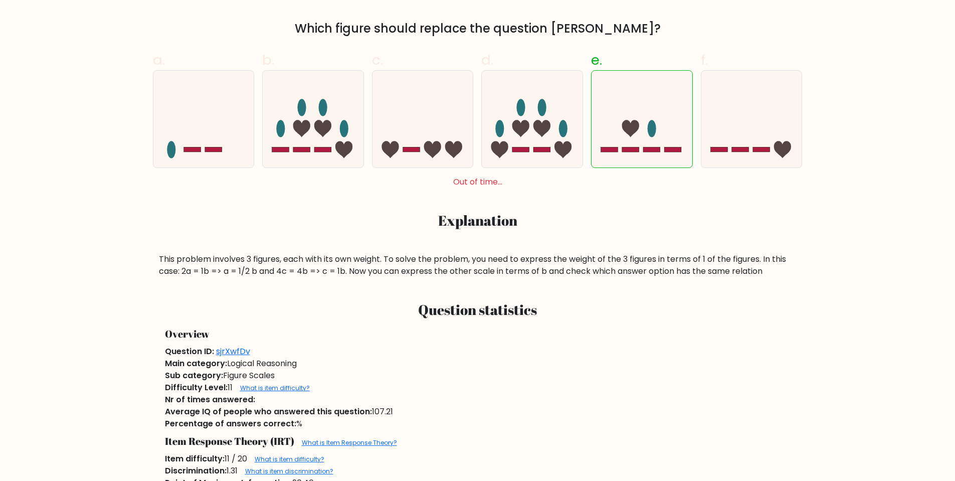
scroll to position [351, 0]
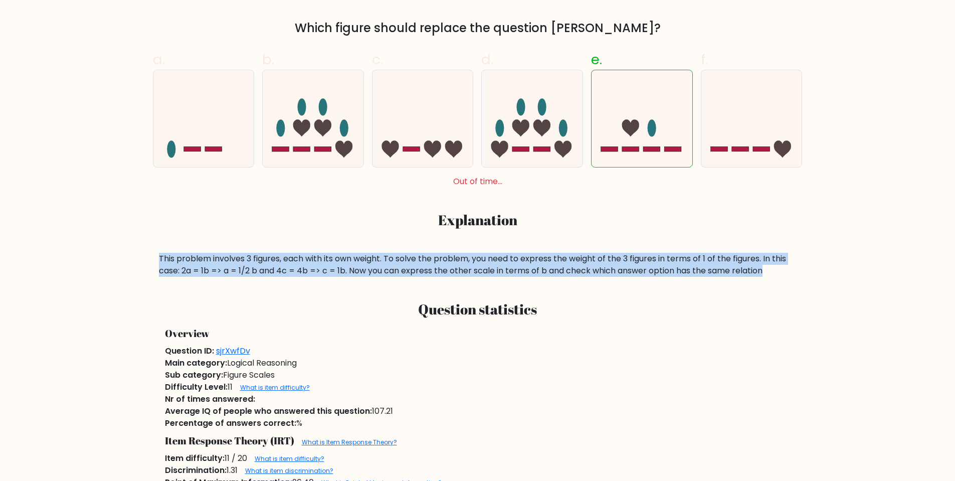
drag, startPoint x: 157, startPoint y: 258, endPoint x: 771, endPoint y: 268, distance: 613.7
click at [771, 268] on div "This problem involves 3 figures, each with its own weight. To solve the problem…" at bounding box center [478, 265] width 650 height 24
copy div "This problem involves 3 figures, each with its own weight. To solve the problem…"
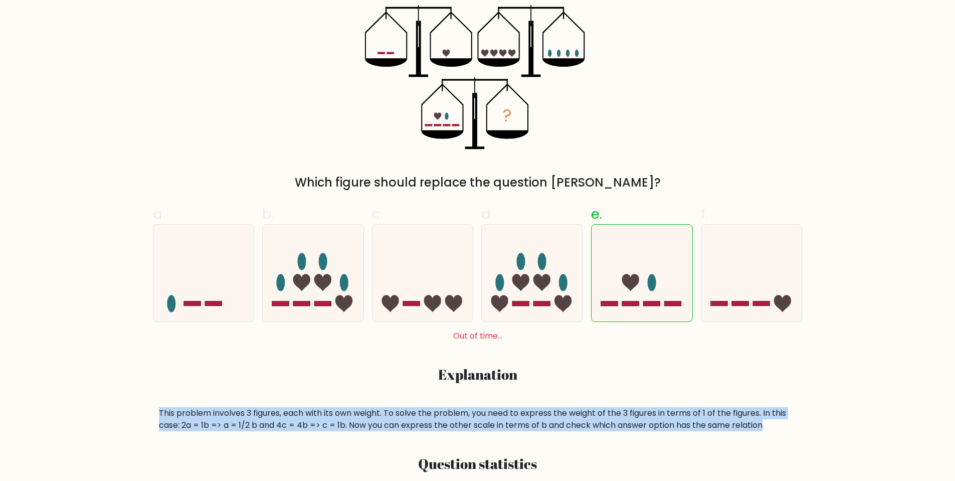
scroll to position [201, 0]
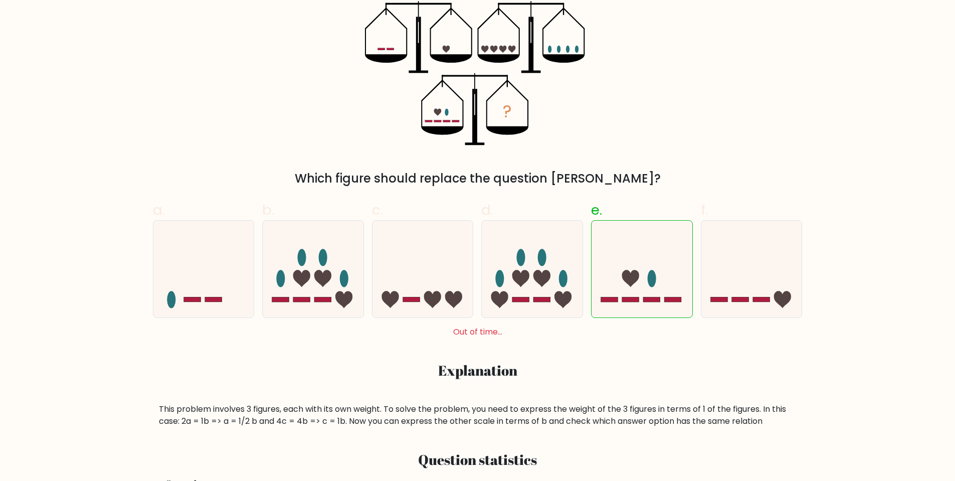
drag, startPoint x: 658, startPoint y: 163, endPoint x: 643, endPoint y: 163, distance: 15.0
click at [656, 163] on div "? Which figure should replace the question mark?" at bounding box center [478, 94] width 662 height 186
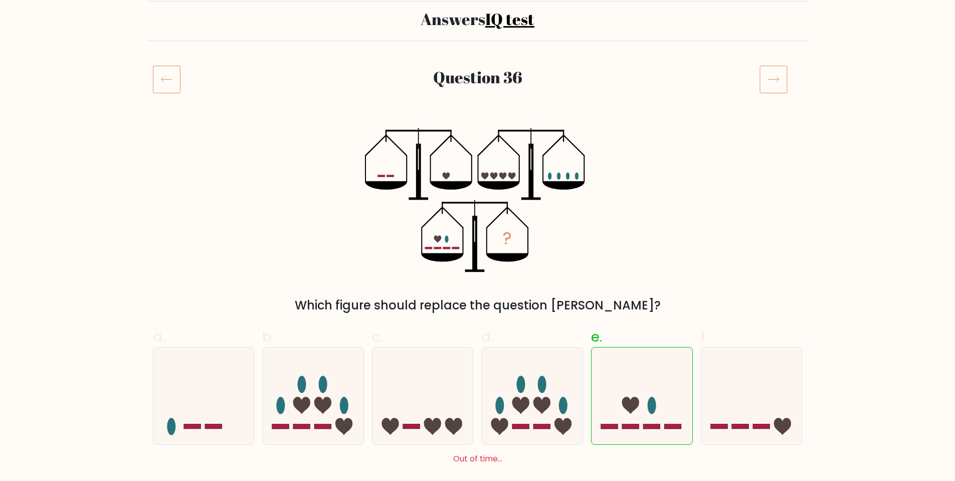
scroll to position [0, 0]
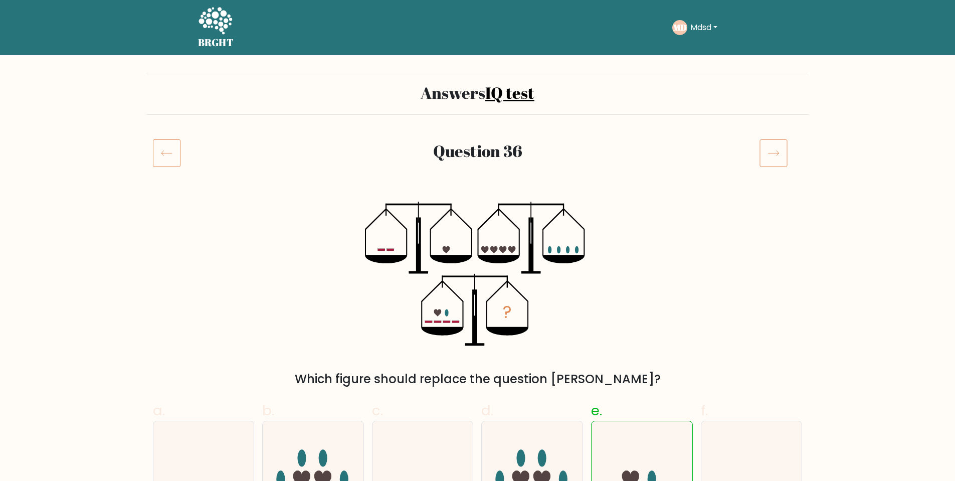
click at [175, 158] on icon at bounding box center [167, 153] width 28 height 28
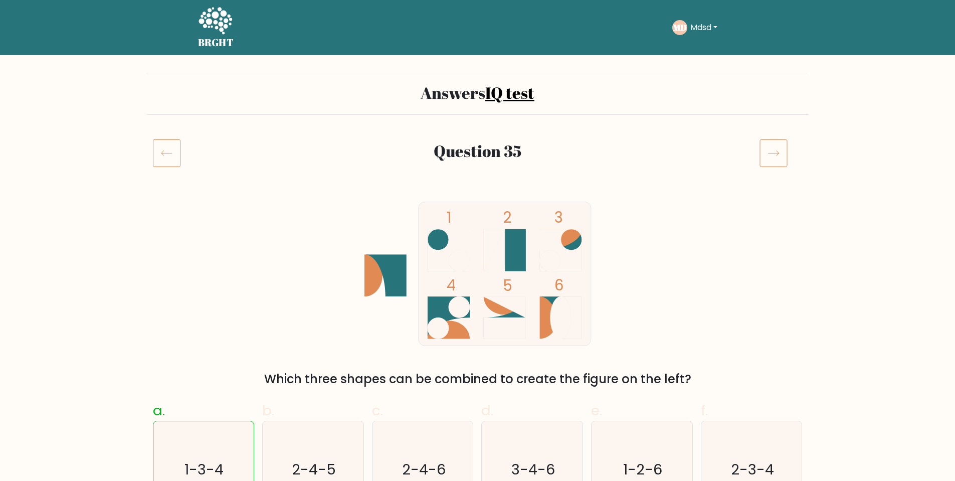
click at [772, 153] on icon at bounding box center [774, 153] width 28 height 28
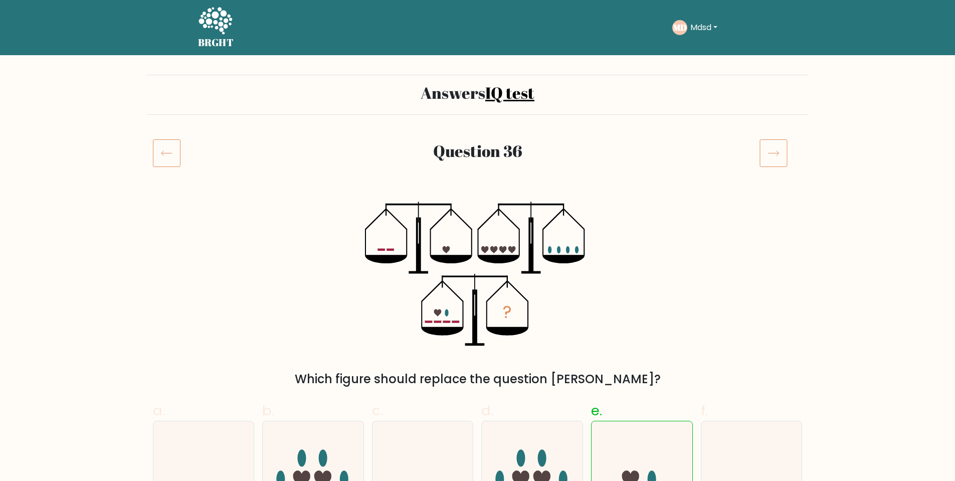
click at [767, 149] on icon at bounding box center [774, 153] width 28 height 28
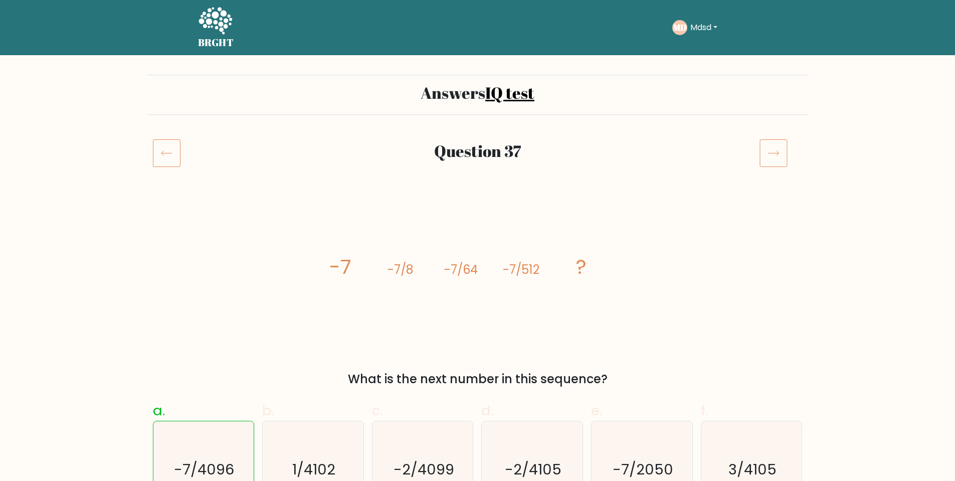
click at [164, 157] on icon at bounding box center [167, 153] width 28 height 28
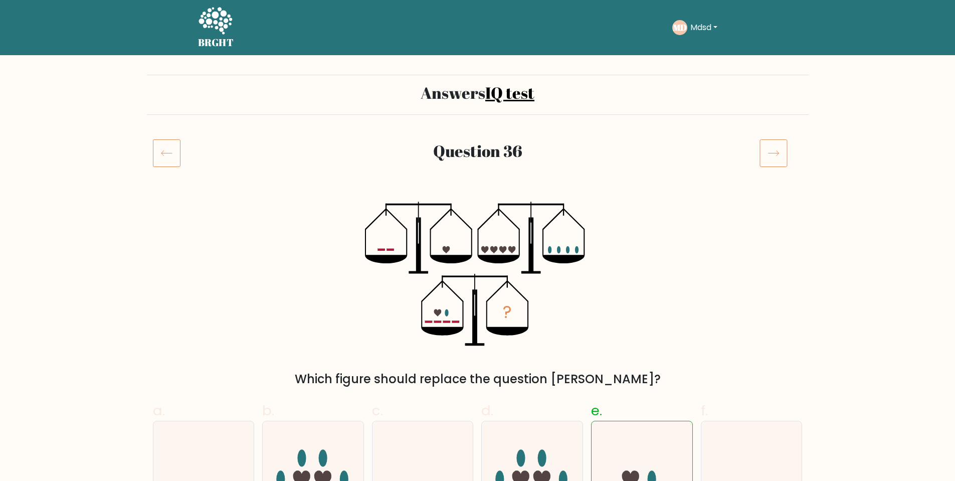
click at [165, 156] on icon at bounding box center [167, 153] width 28 height 28
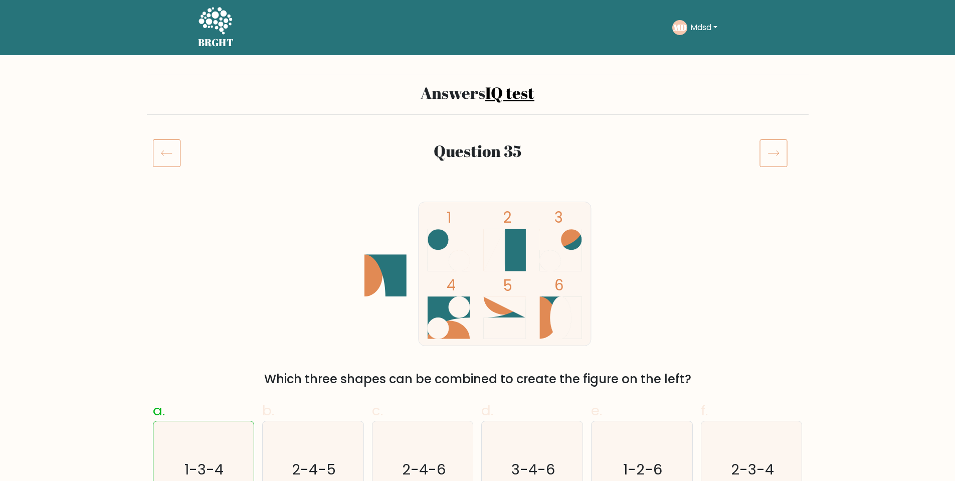
click at [165, 156] on icon at bounding box center [167, 153] width 28 height 28
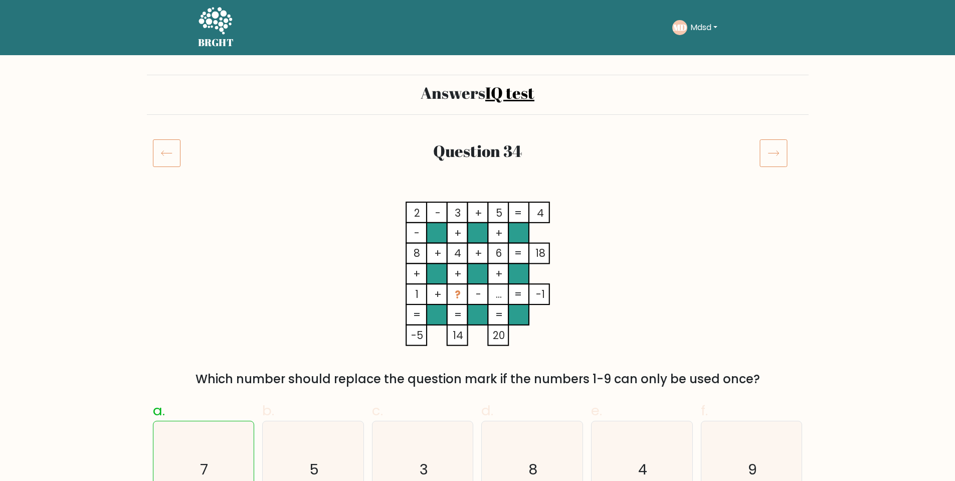
click at [165, 155] on icon at bounding box center [167, 153] width 28 height 28
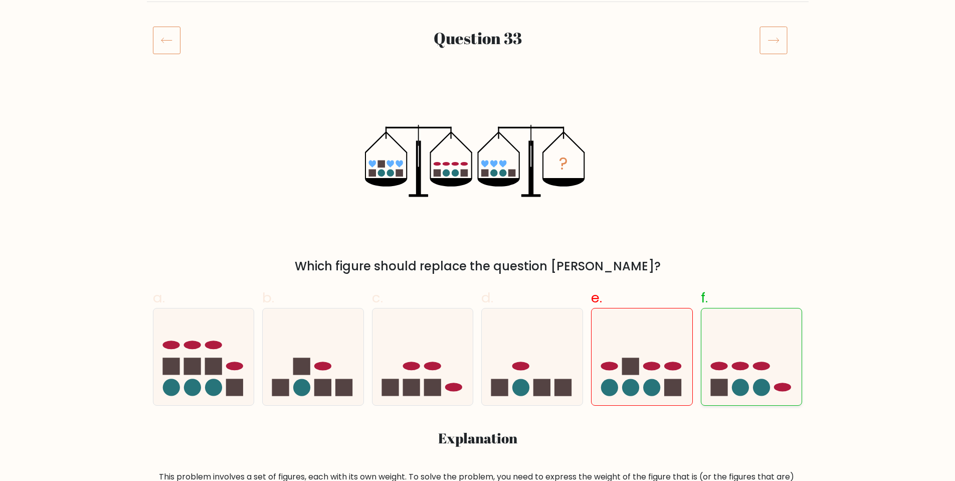
scroll to position [100, 0]
